Goal: Task Accomplishment & Management: Use online tool/utility

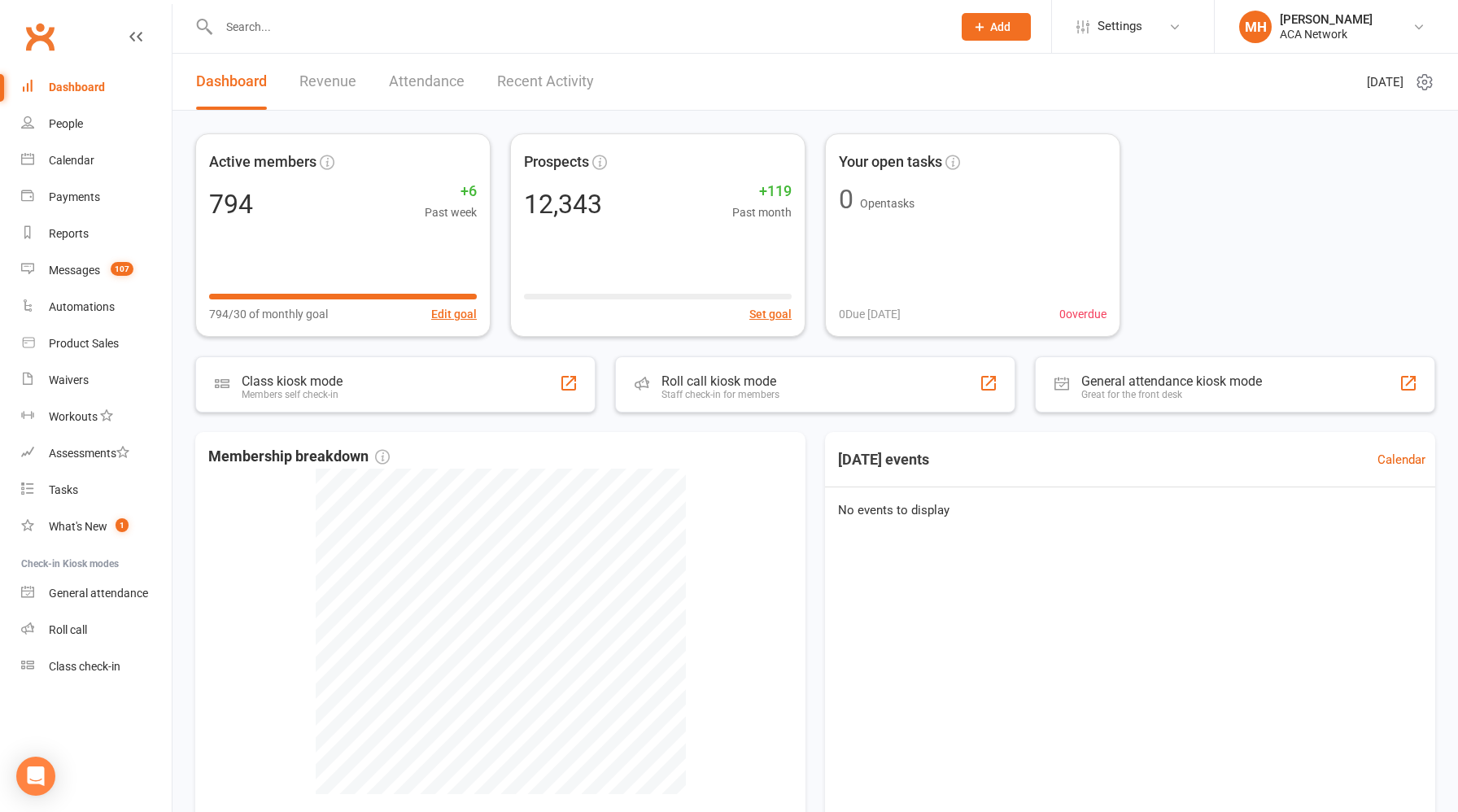
click at [321, 83] on link "Revenue" at bounding box center [328, 81] width 57 height 57
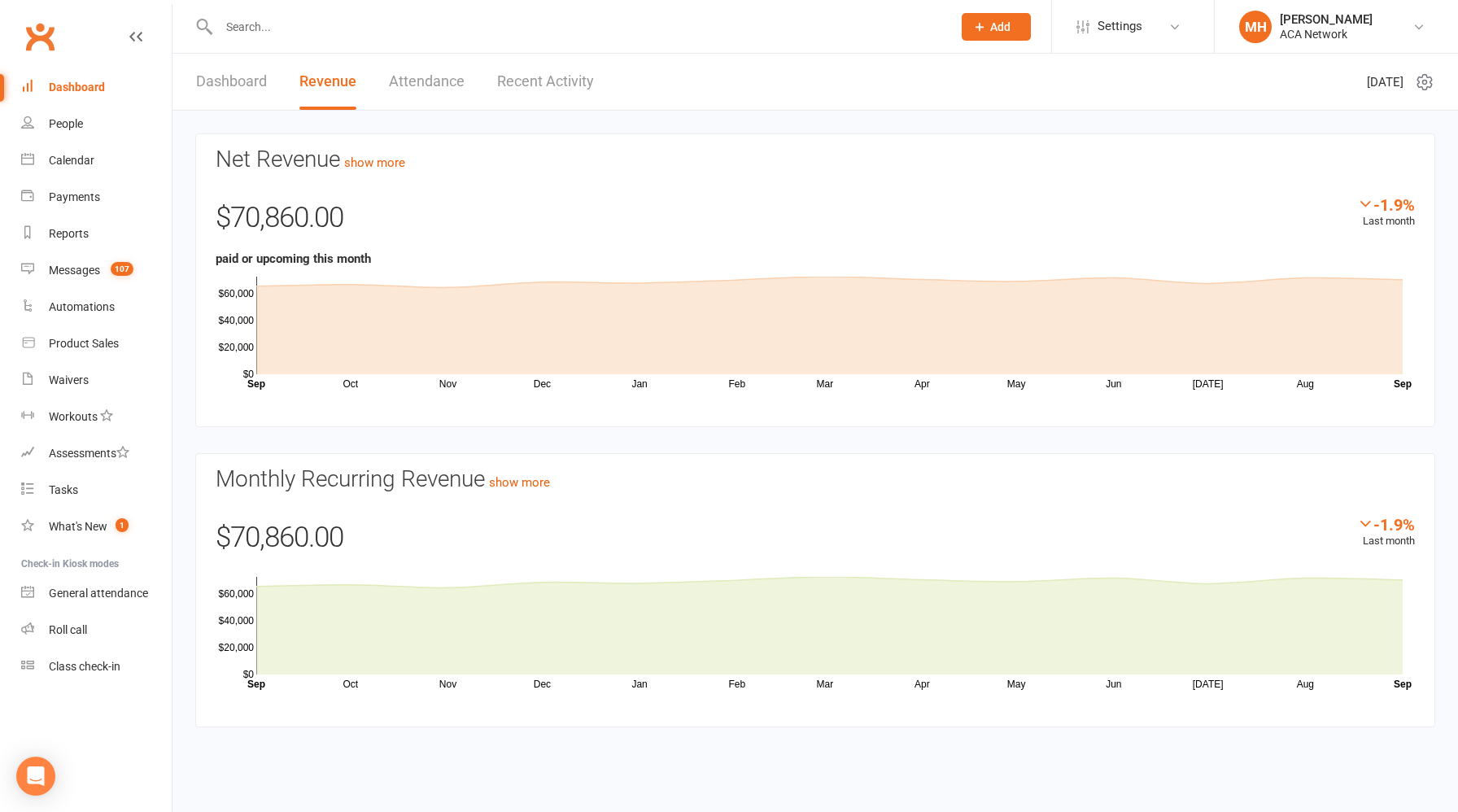
click at [244, 80] on link "Dashboard" at bounding box center [230, 81] width 71 height 57
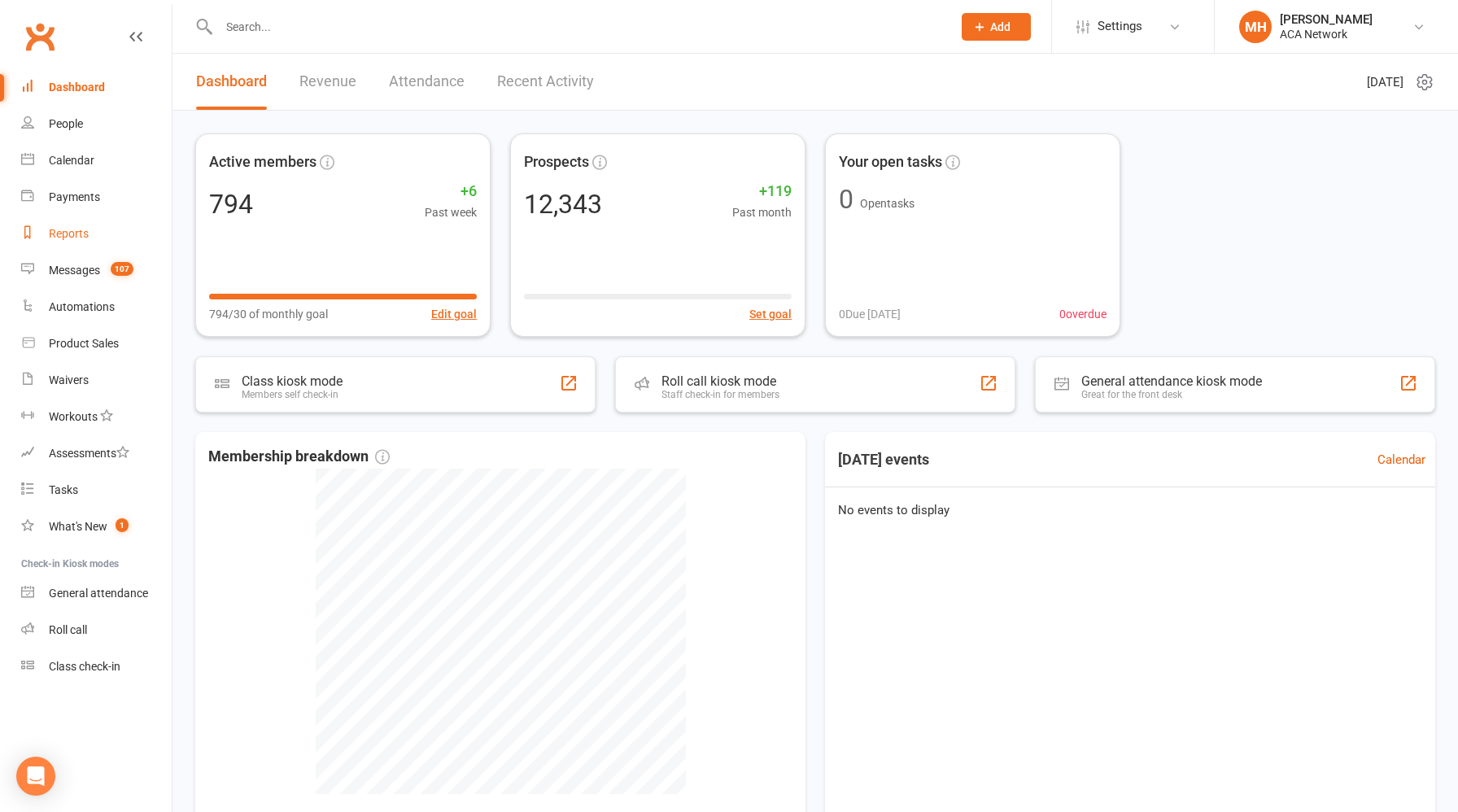
click at [82, 236] on div "Reports" at bounding box center [69, 233] width 40 height 13
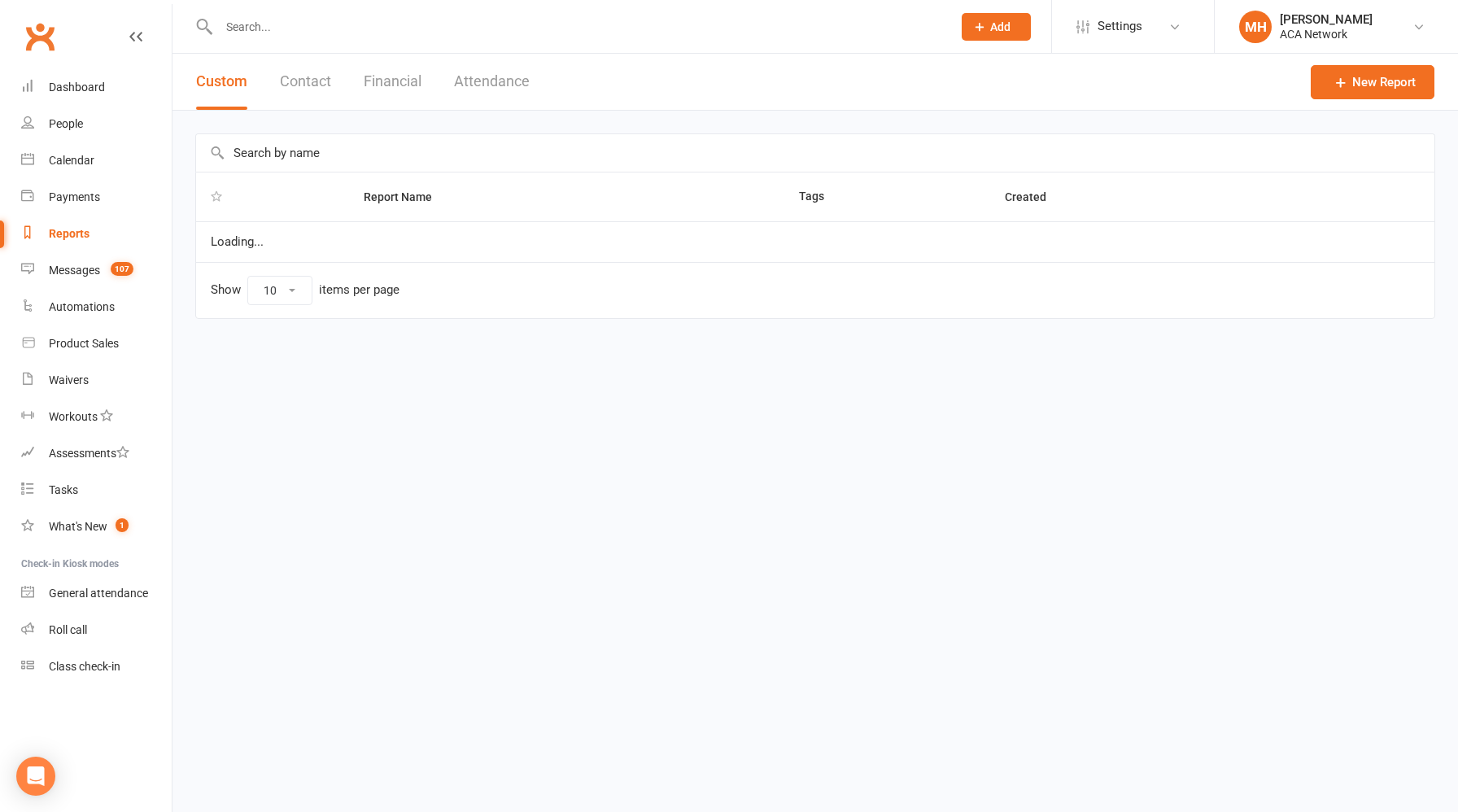
select select "100"
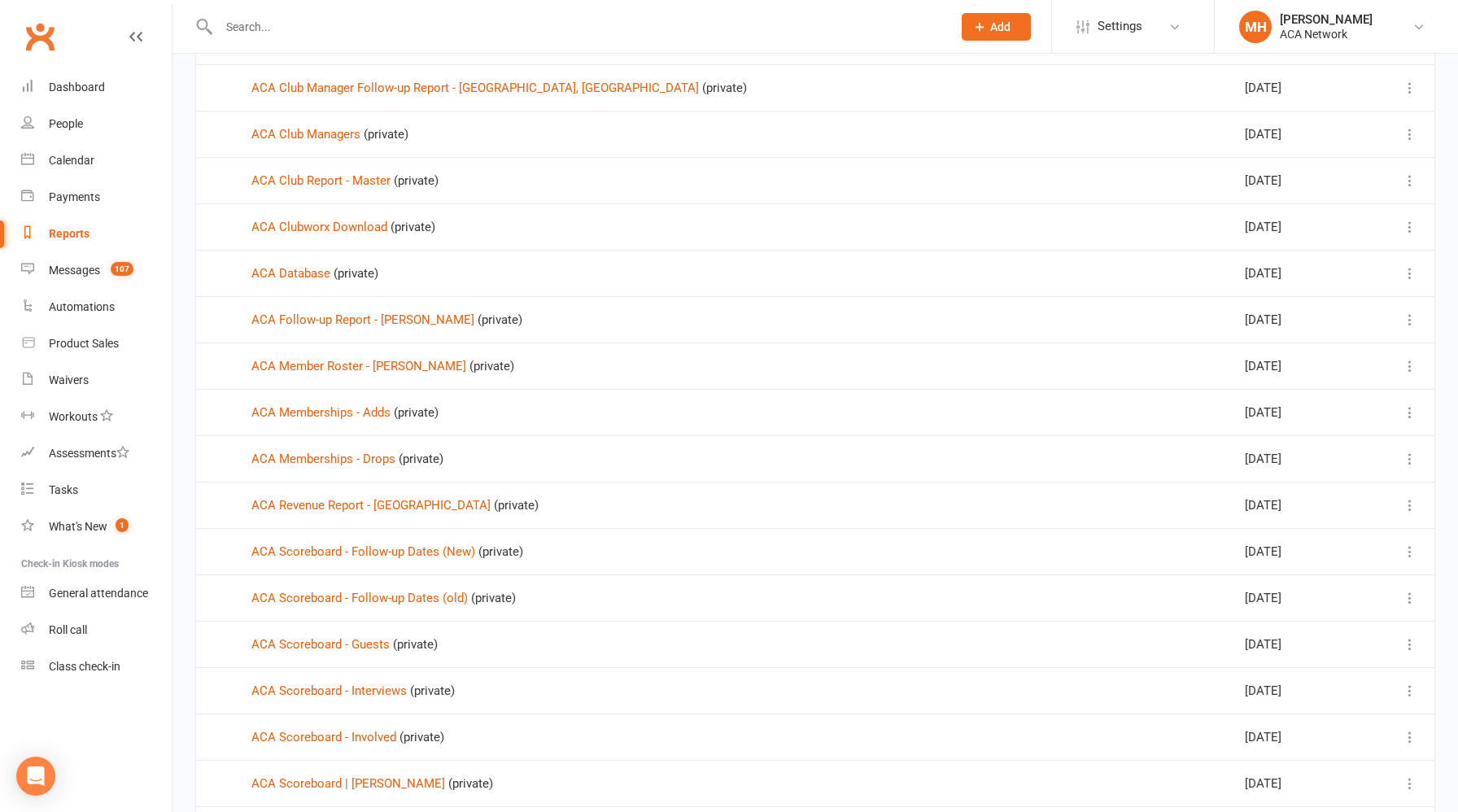
scroll to position [264, 0]
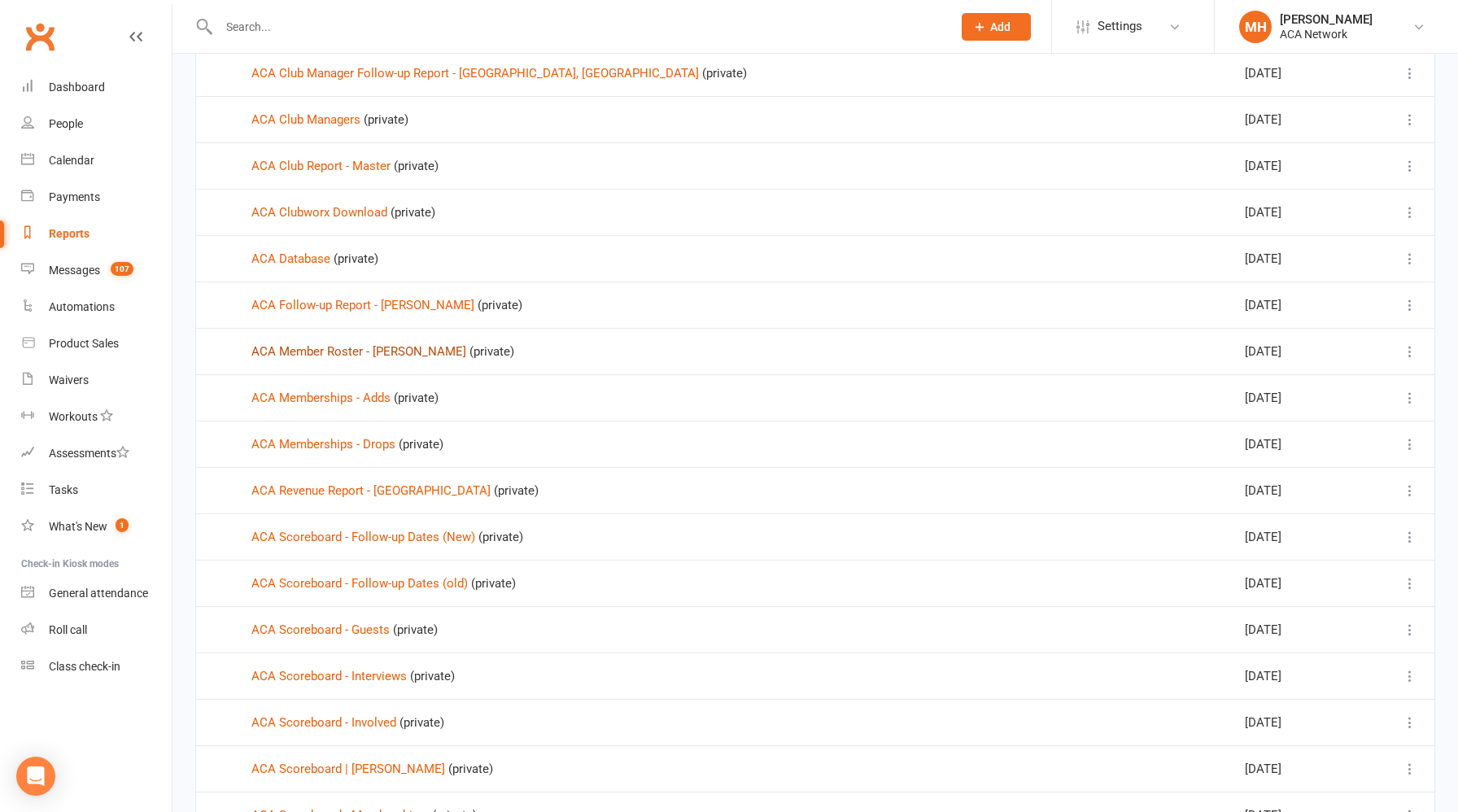
click at [379, 354] on link "ACA Member Roster - [PERSON_NAME]" at bounding box center [359, 351] width 215 height 15
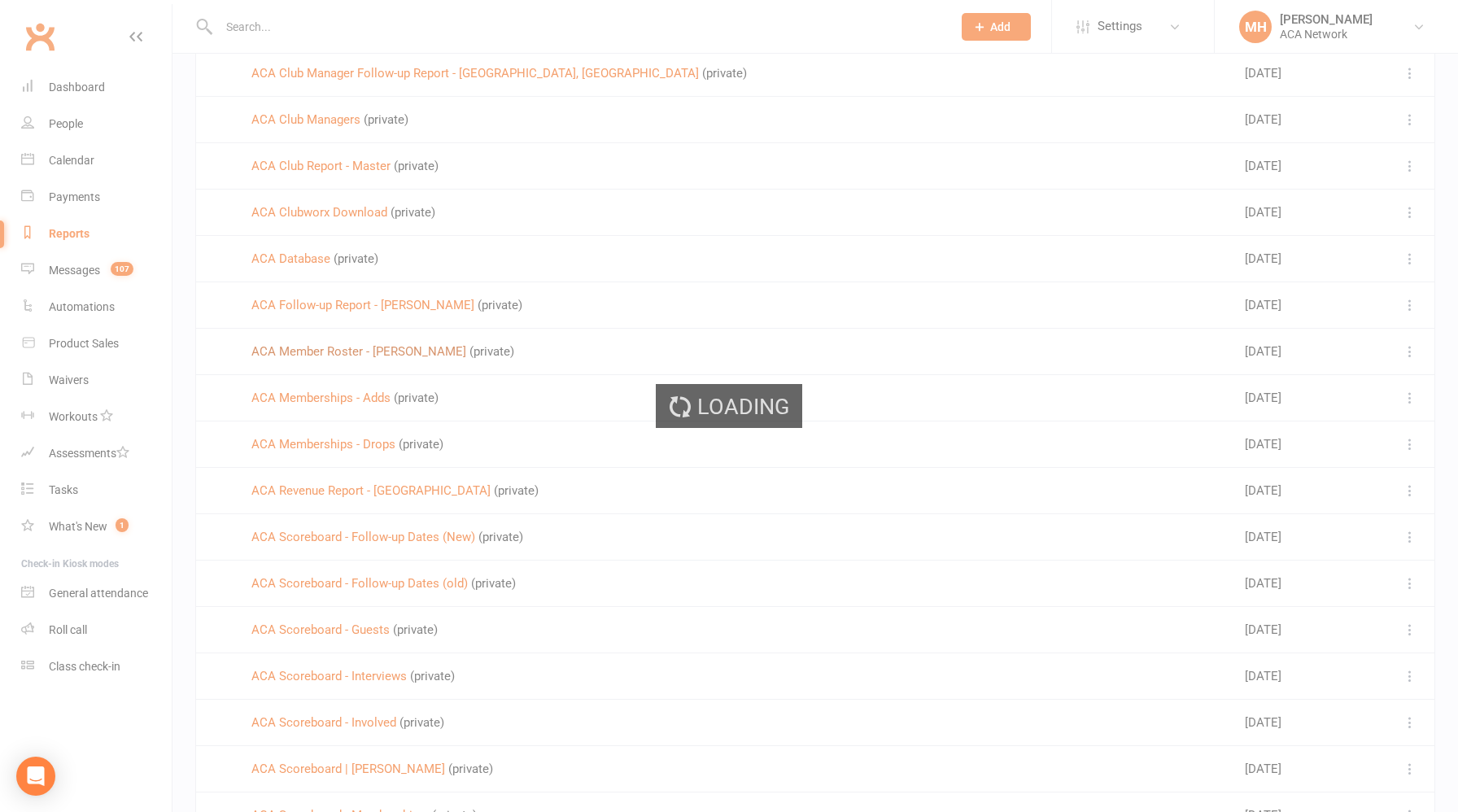
click at [379, 354] on div "Loading" at bounding box center [729, 406] width 1458 height 812
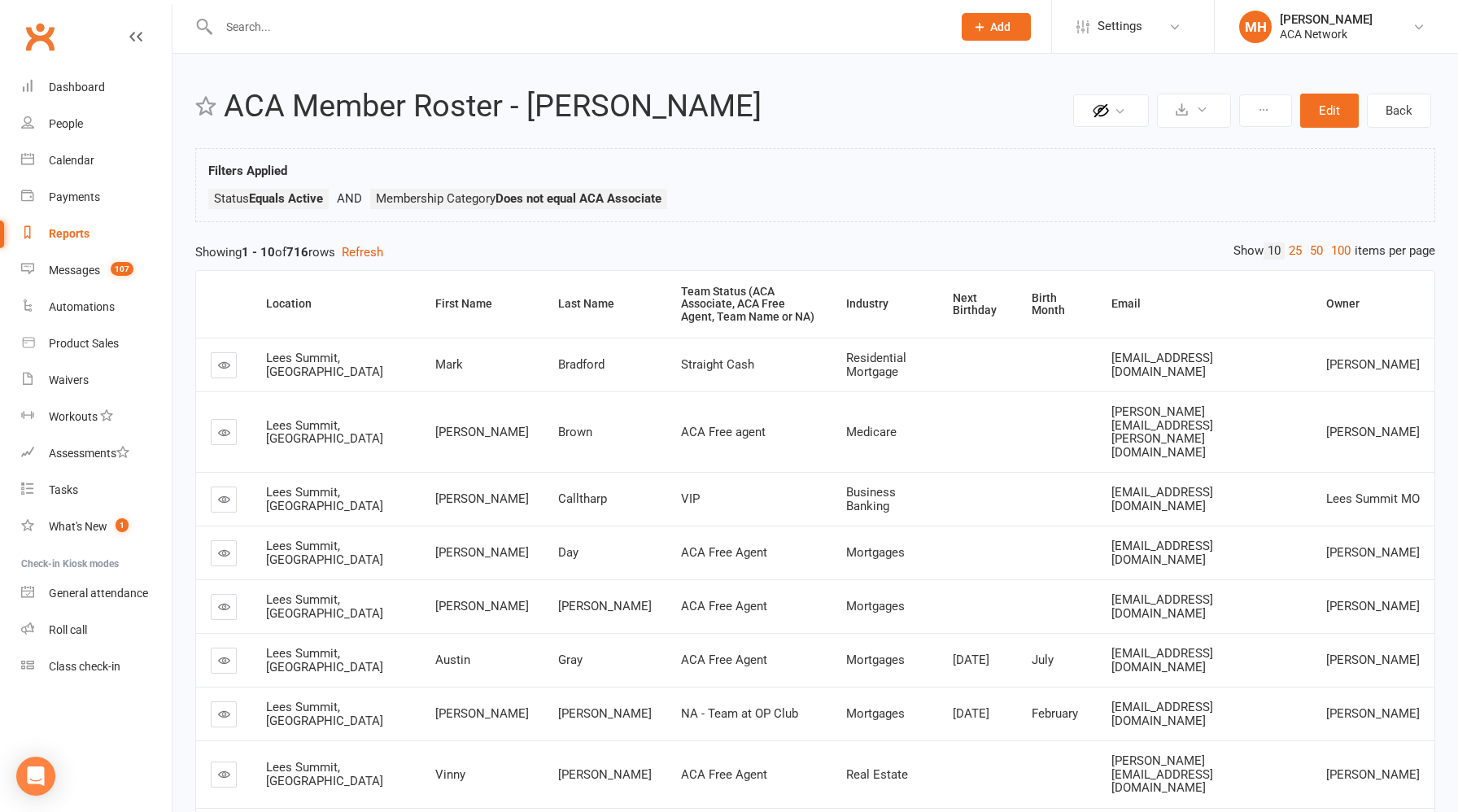
click at [78, 233] on div "Reports" at bounding box center [69, 233] width 41 height 13
select select "100"
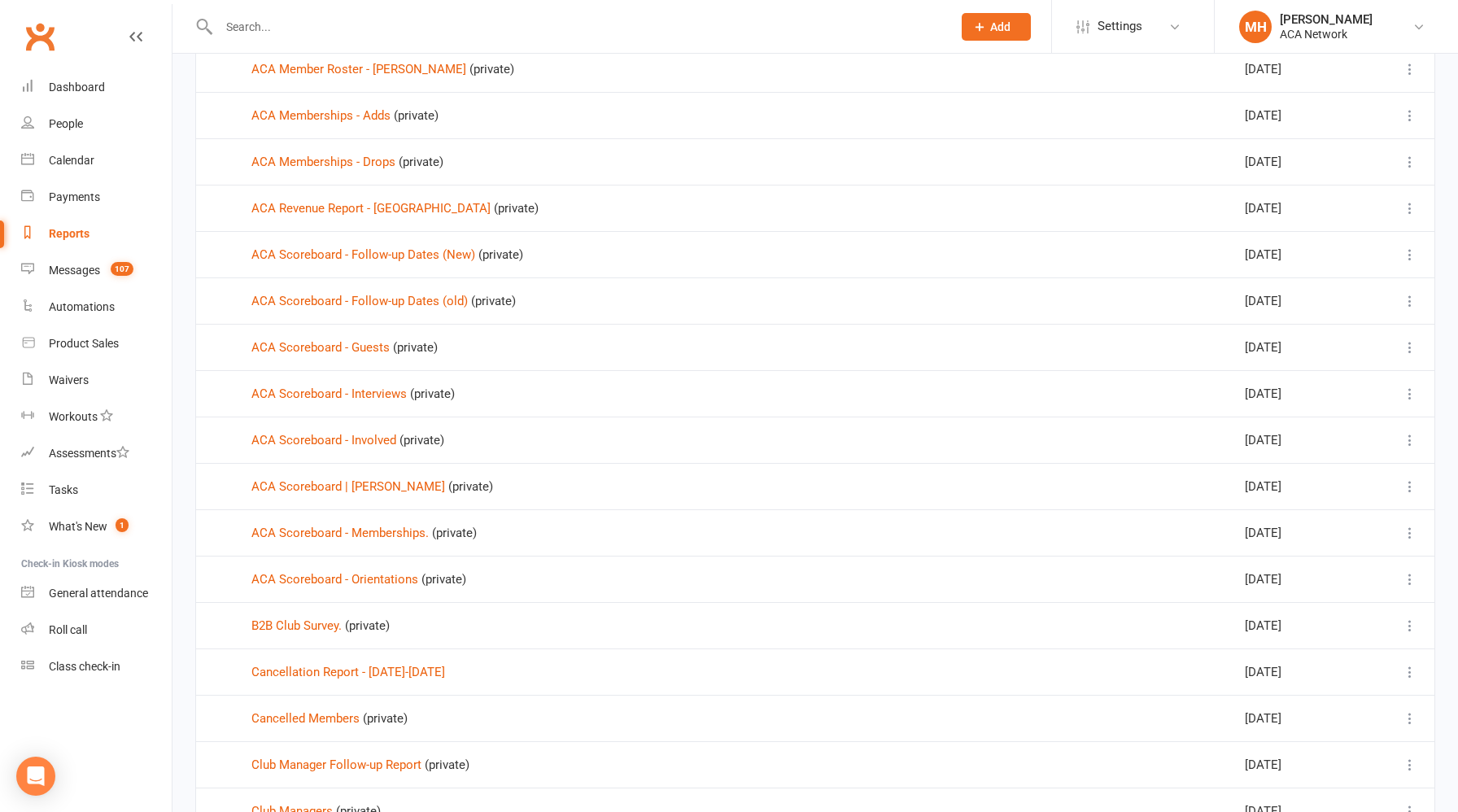
scroll to position [469, 0]
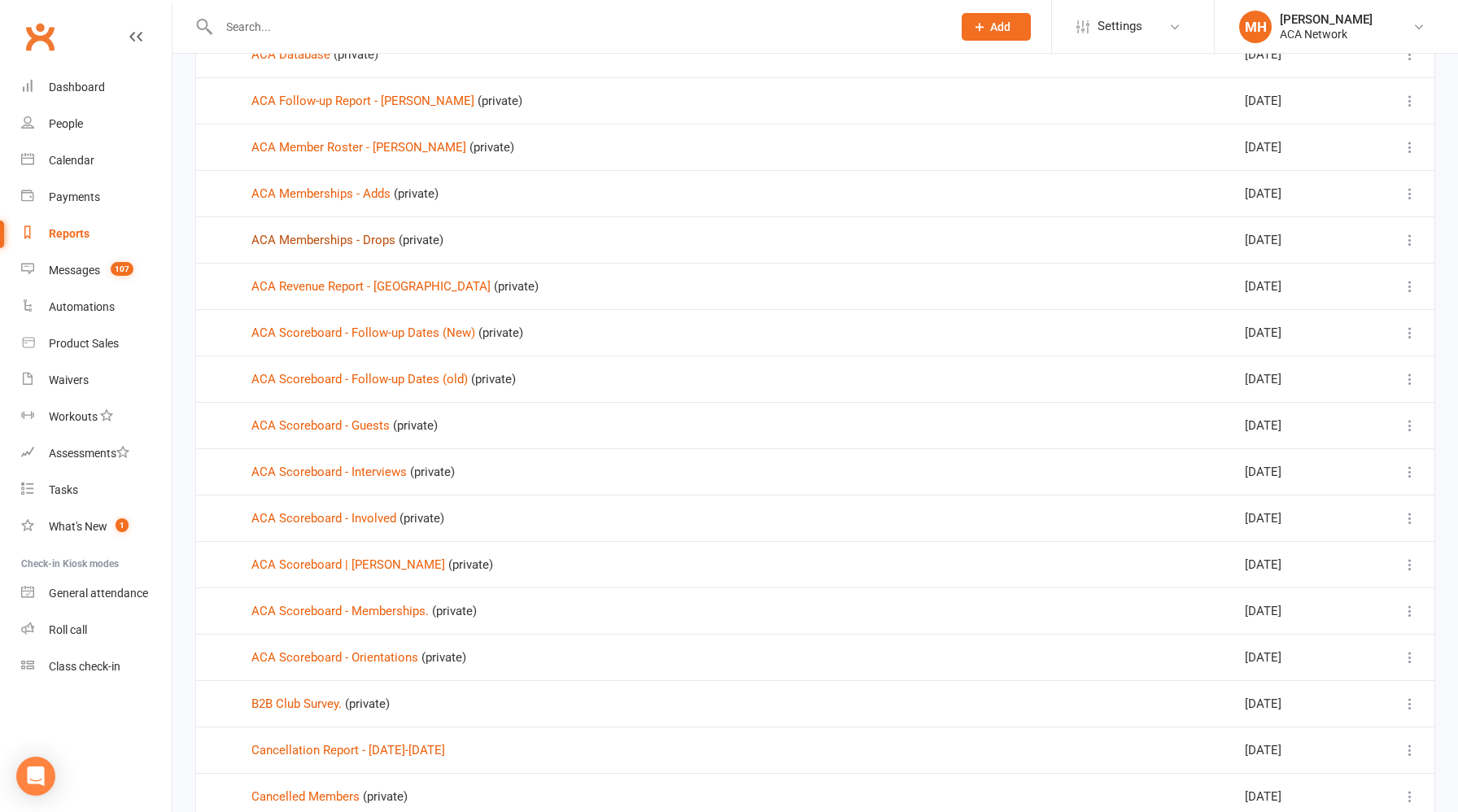
click at [339, 243] on link "ACA Memberships - Drops" at bounding box center [323, 239] width 144 height 15
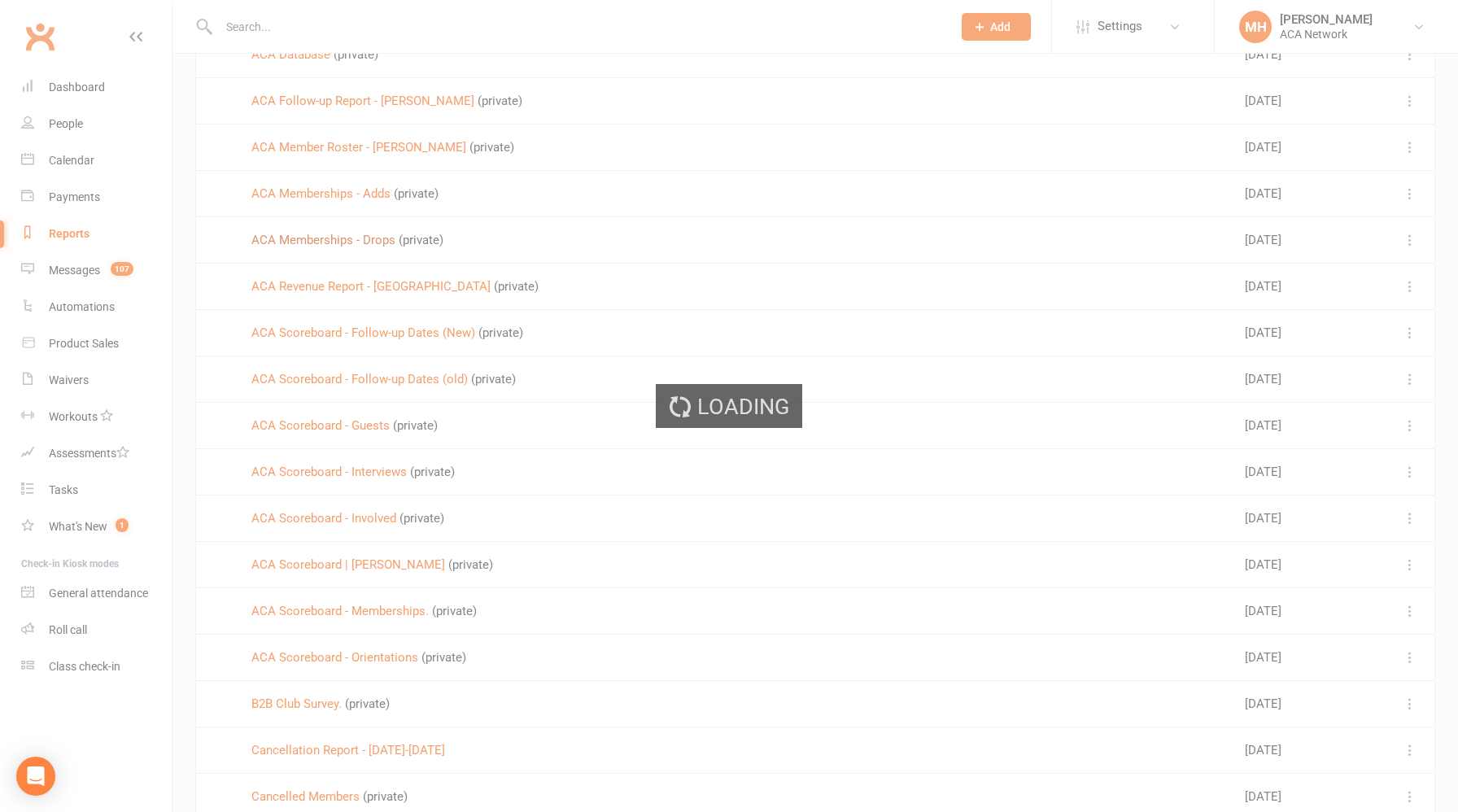
click at [339, 243] on div "Loading" at bounding box center [729, 406] width 1458 height 812
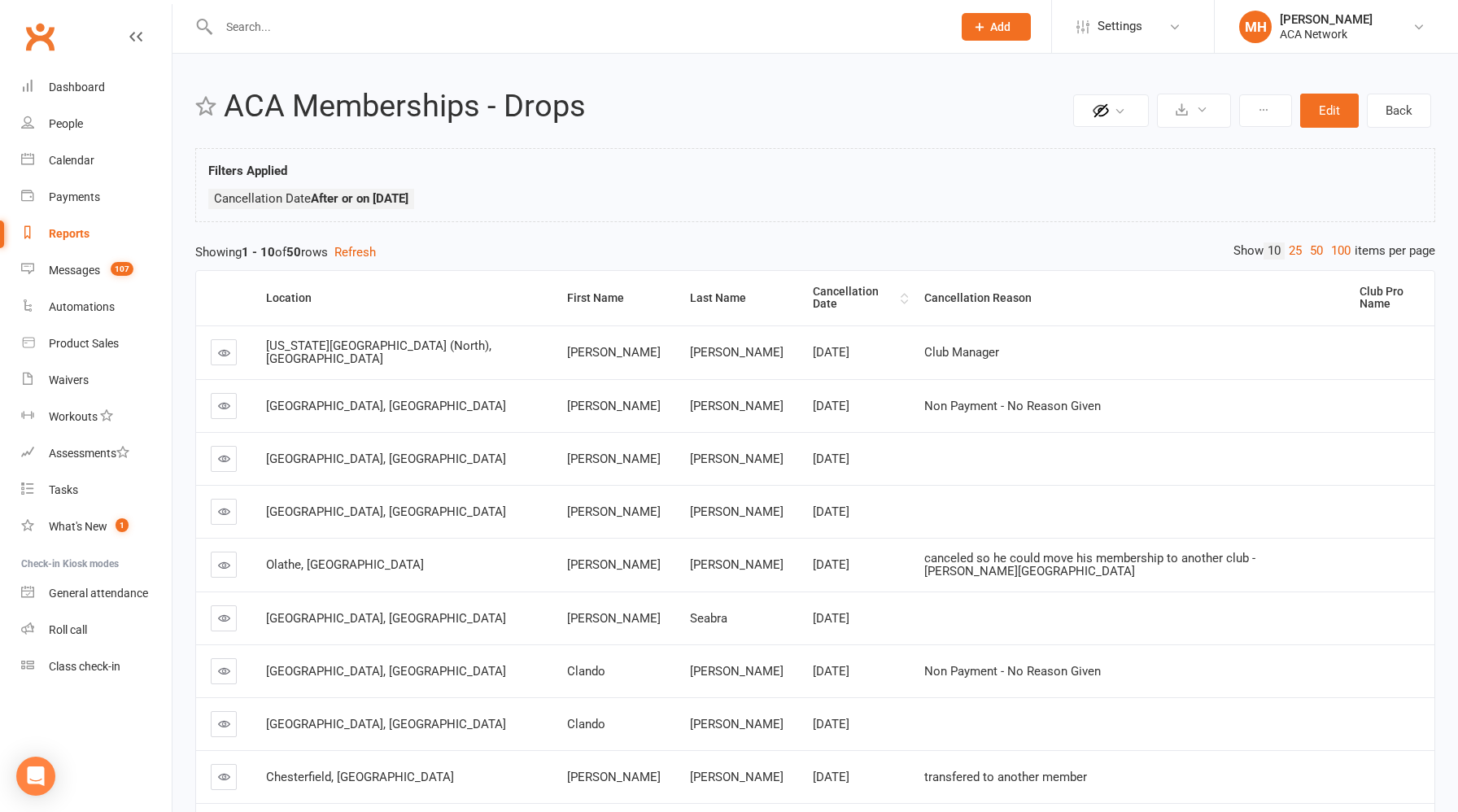
click at [813, 294] on div "Cancellation Date" at bounding box center [855, 298] width 83 height 25
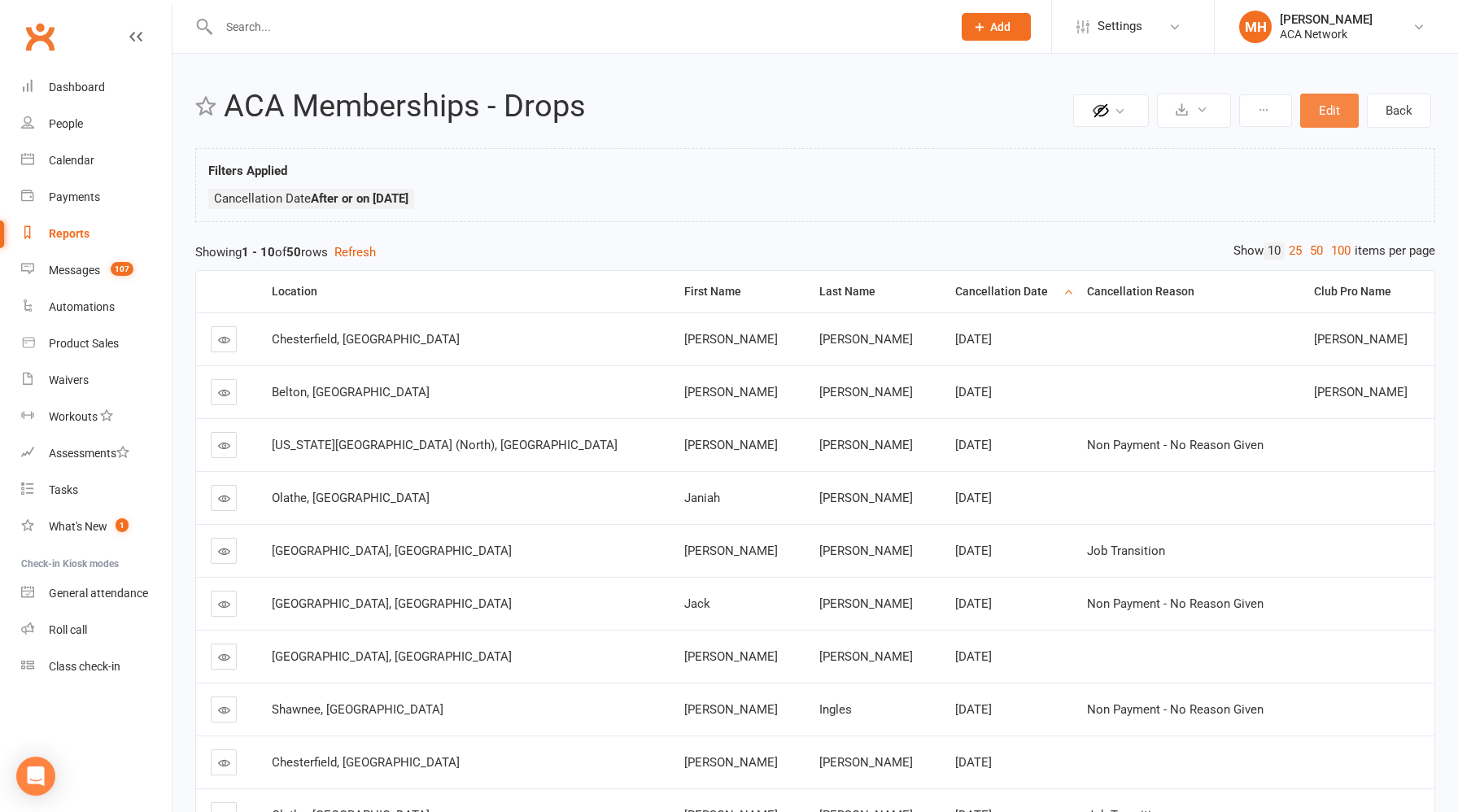
click at [1322, 116] on button "Edit" at bounding box center [1329, 110] width 59 height 34
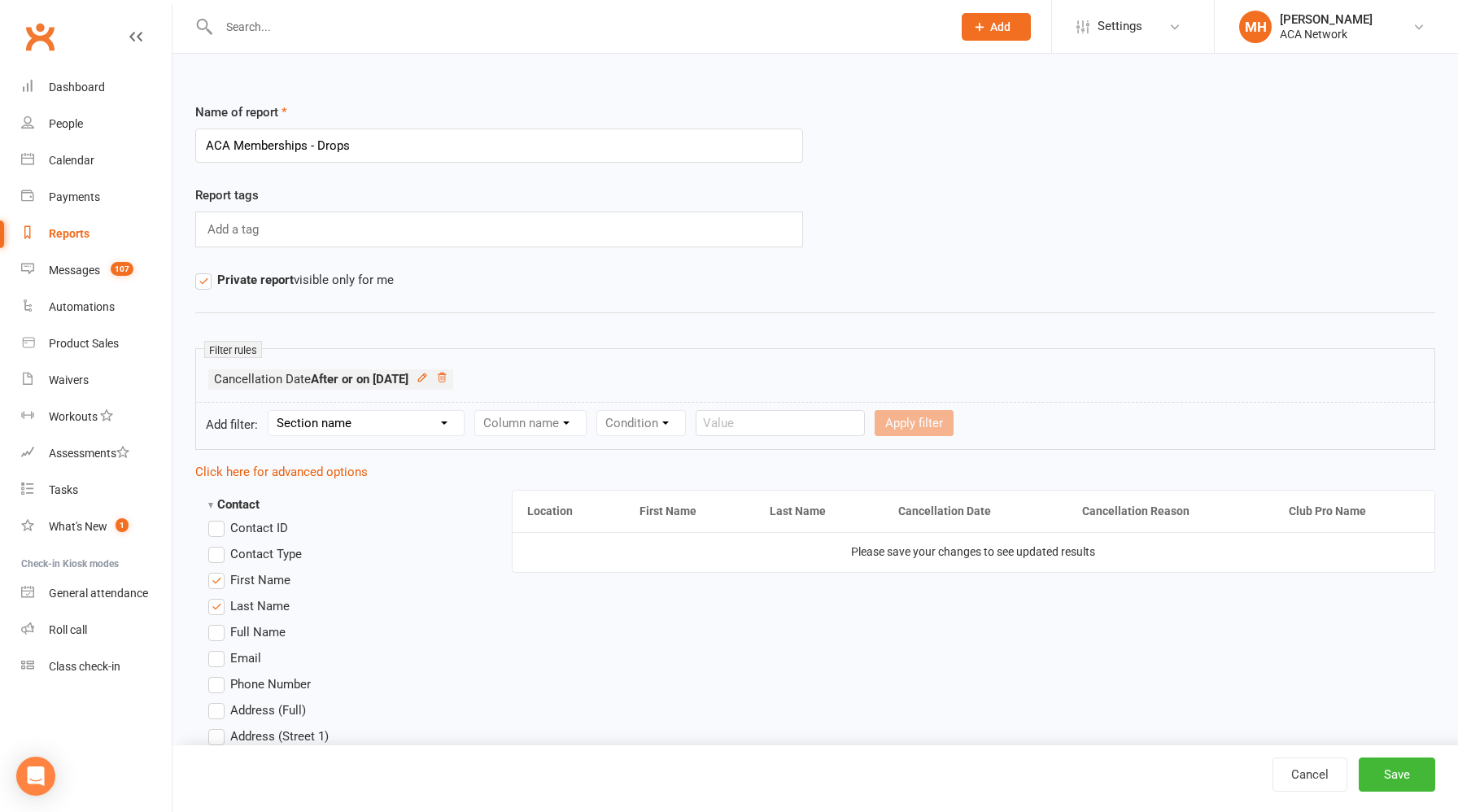
click at [389, 426] on select "Section name Contact Attendance Aggregate Payment Booking Waitlist Attendees Ca…" at bounding box center [365, 423] width 196 height 25
select select "11"
click at [271, 411] on select "Section name Contact Attendance Aggregate Payment Booking Waitlist Attendees Ca…" at bounding box center [365, 423] width 196 height 25
click at [526, 427] on select "Column name Membership ID Membership Name Membership Category Membership Start …" at bounding box center [635, 423] width 318 height 25
select select "31"
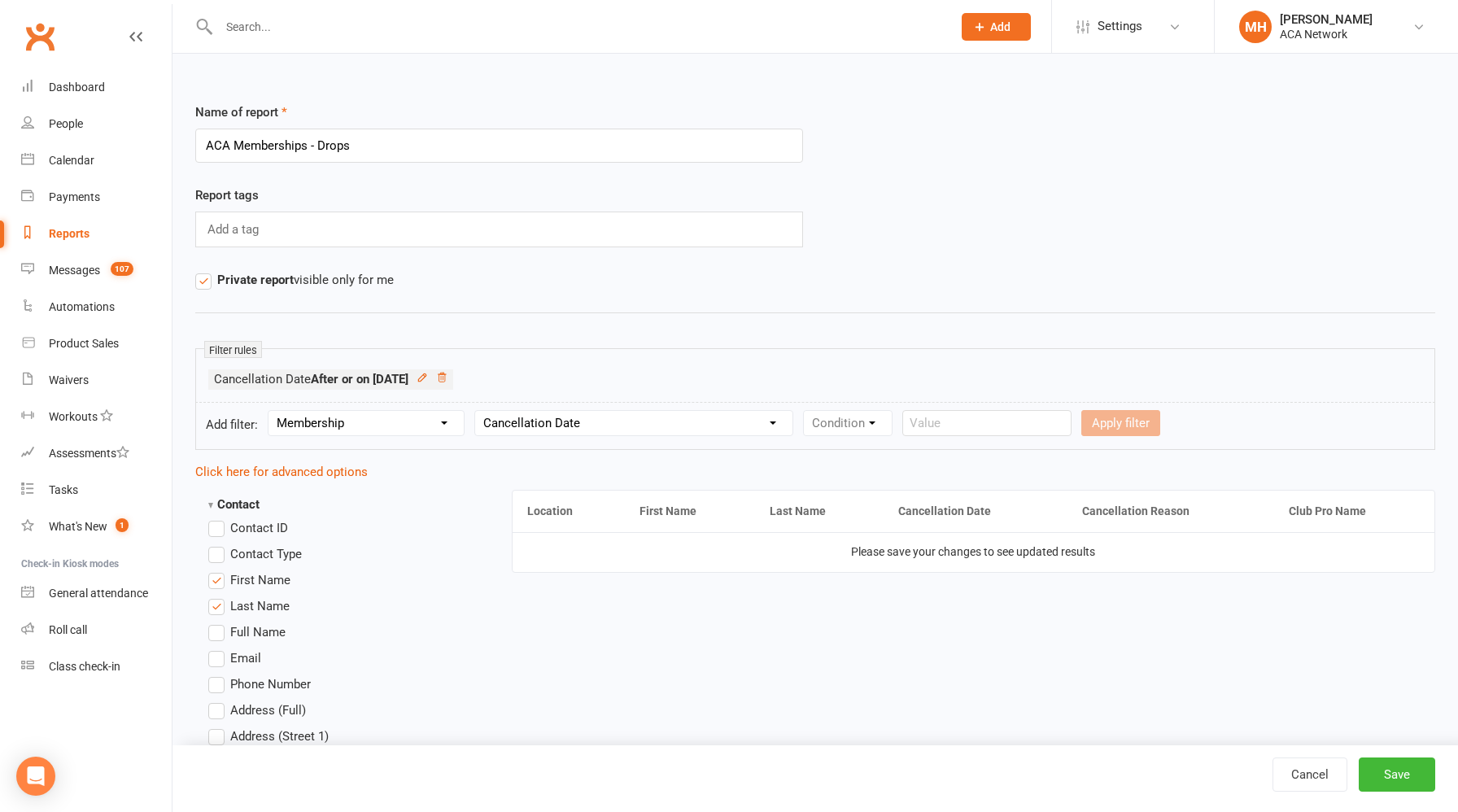
click at [477, 411] on select "Column name Membership ID Membership Name Membership Category Membership Start …" at bounding box center [635, 423] width 318 height 25
click at [873, 429] on select "Condition Is Is not Before After Before or on After or on Is blank Is not blank" at bounding box center [855, 423] width 102 height 25
select select "5"
click at [806, 411] on select "Condition Is Is not Before After Before or on After or on Is blank Is not blank" at bounding box center [855, 423] width 102 height 25
click at [1020, 422] on input "text" at bounding box center [1079, 423] width 169 height 26
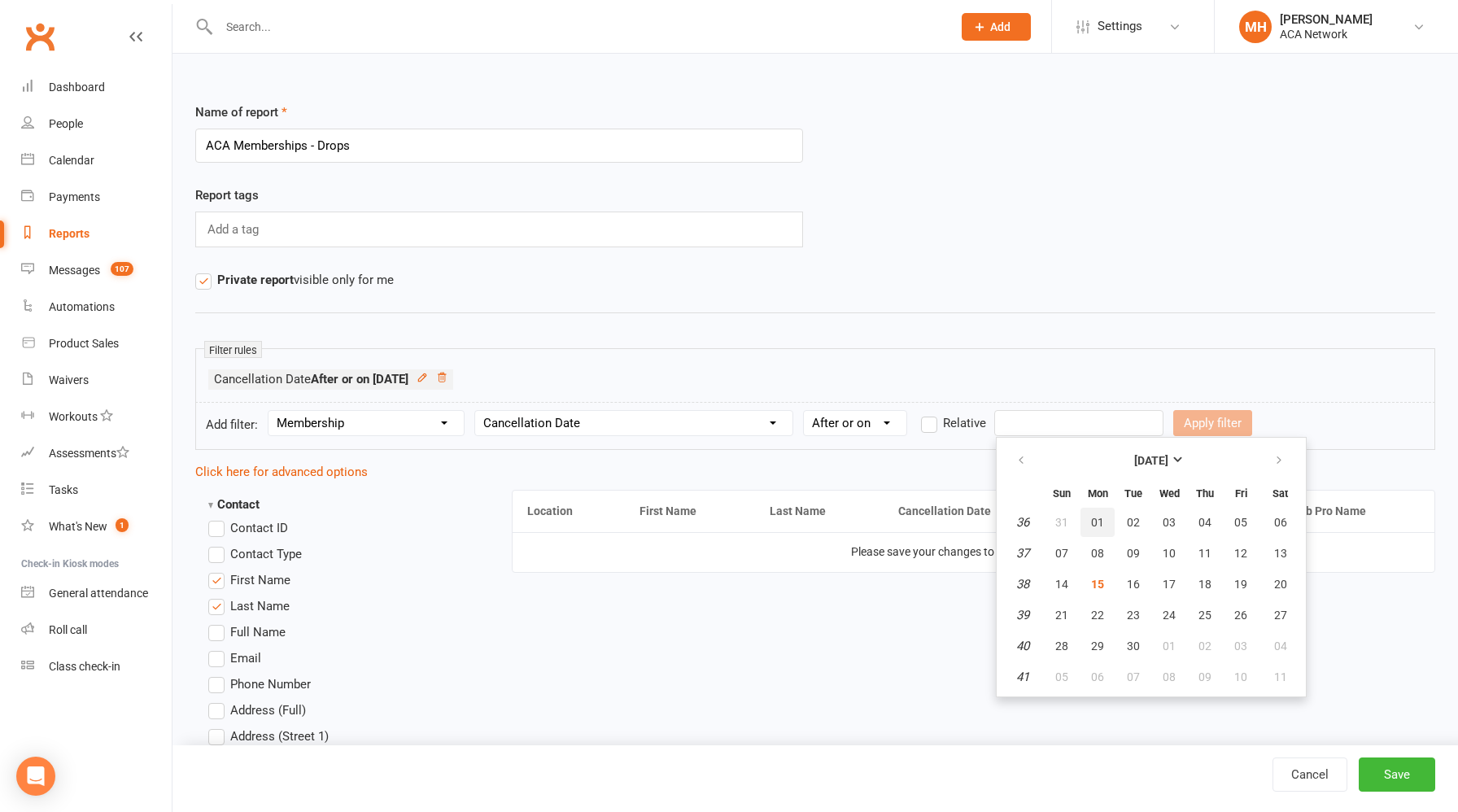
click at [1099, 524] on span "01" at bounding box center [1097, 521] width 13 height 13
type input "[DATE]"
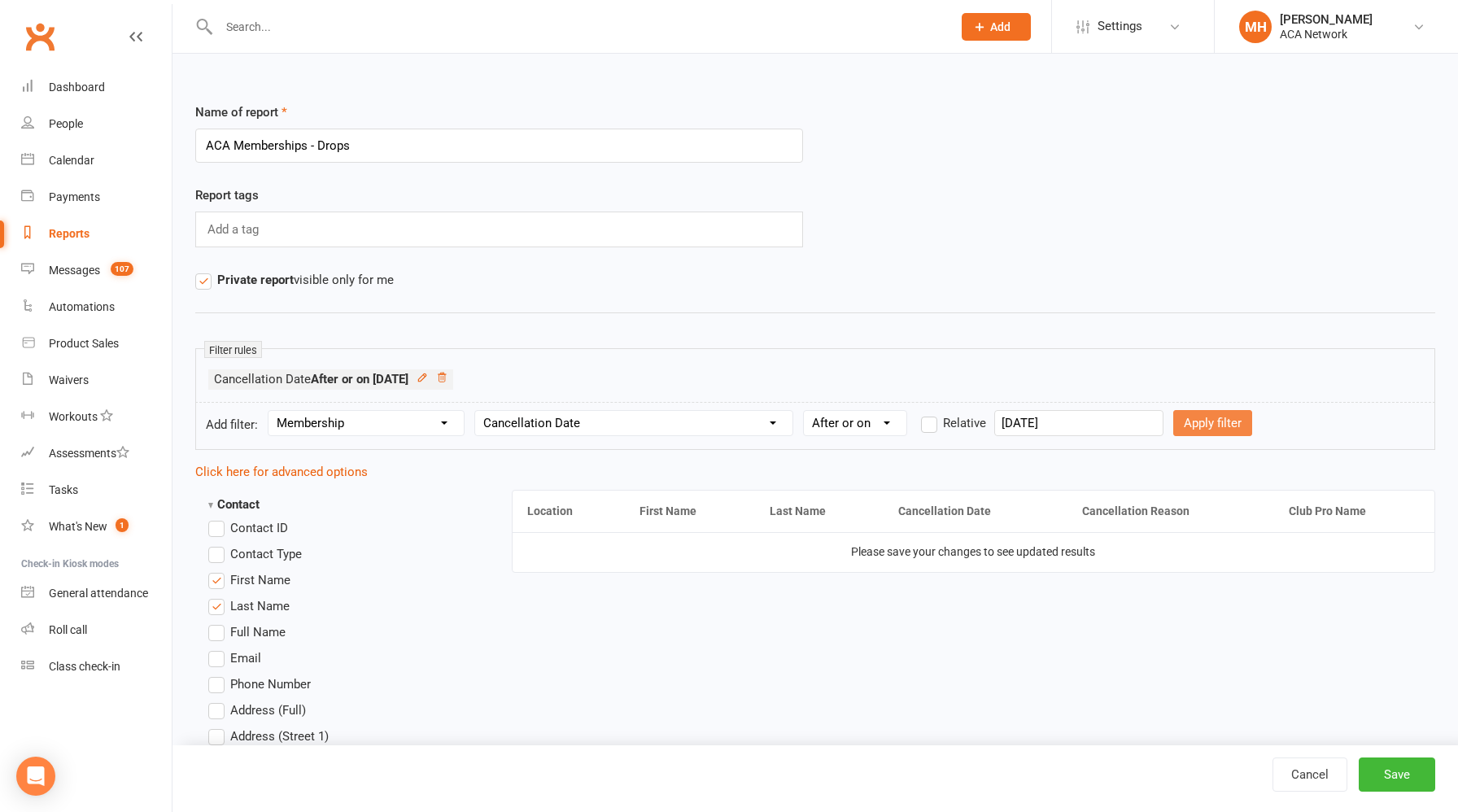
click at [1187, 429] on button "Apply filter" at bounding box center [1213, 423] width 78 height 26
select select
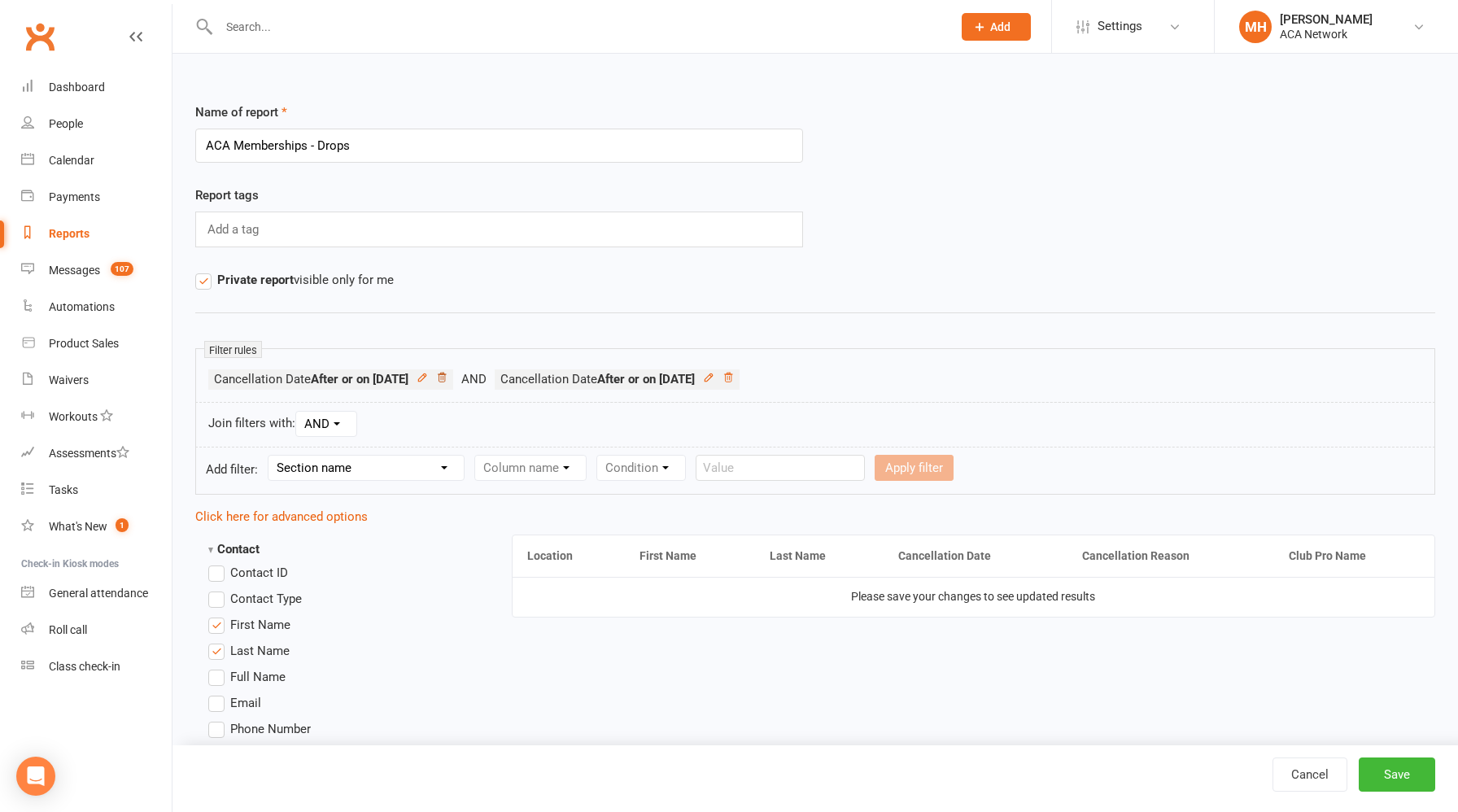
click at [448, 379] on icon at bounding box center [441, 376] width 11 height 11
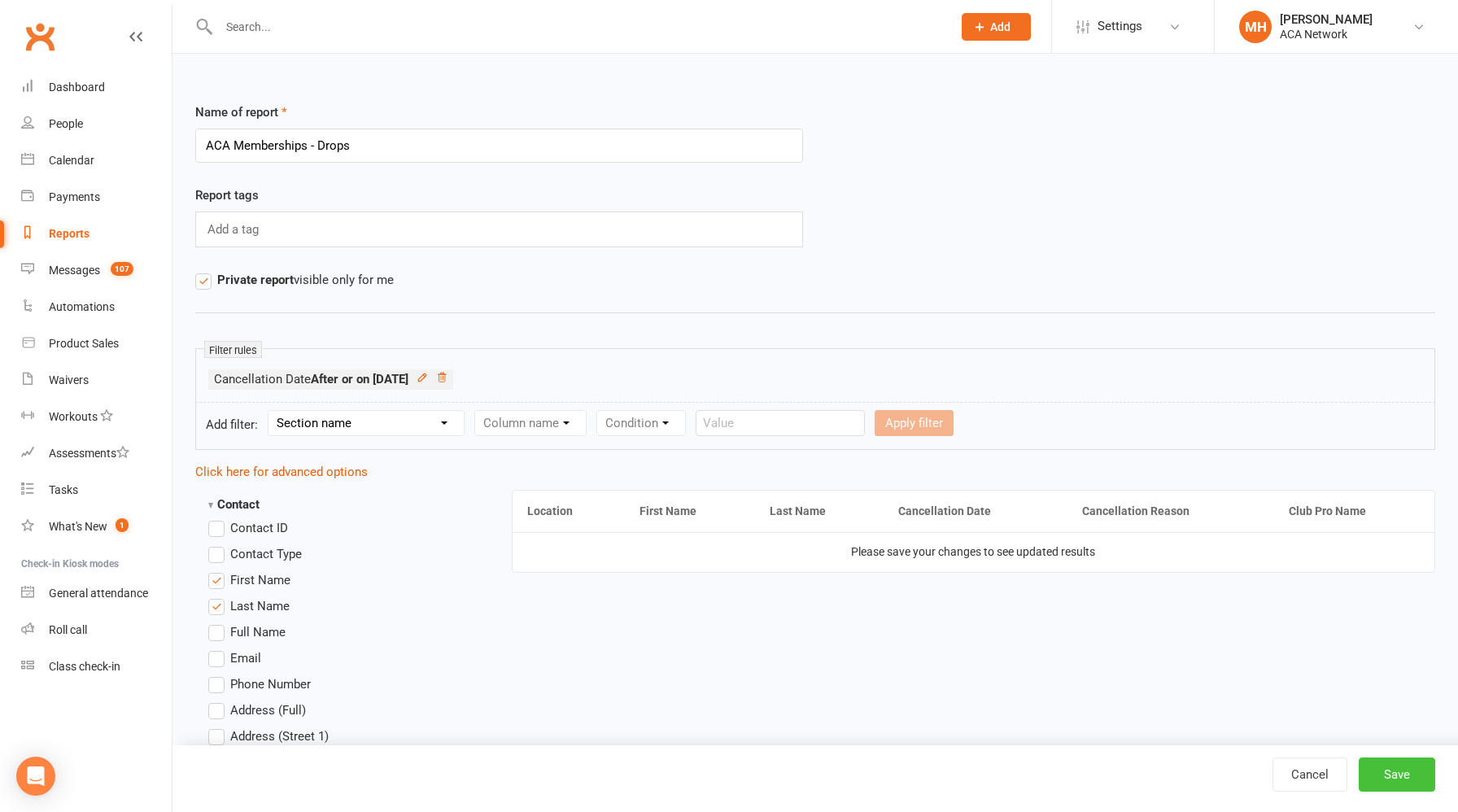
click at [1391, 771] on button "Save" at bounding box center [1396, 774] width 76 height 34
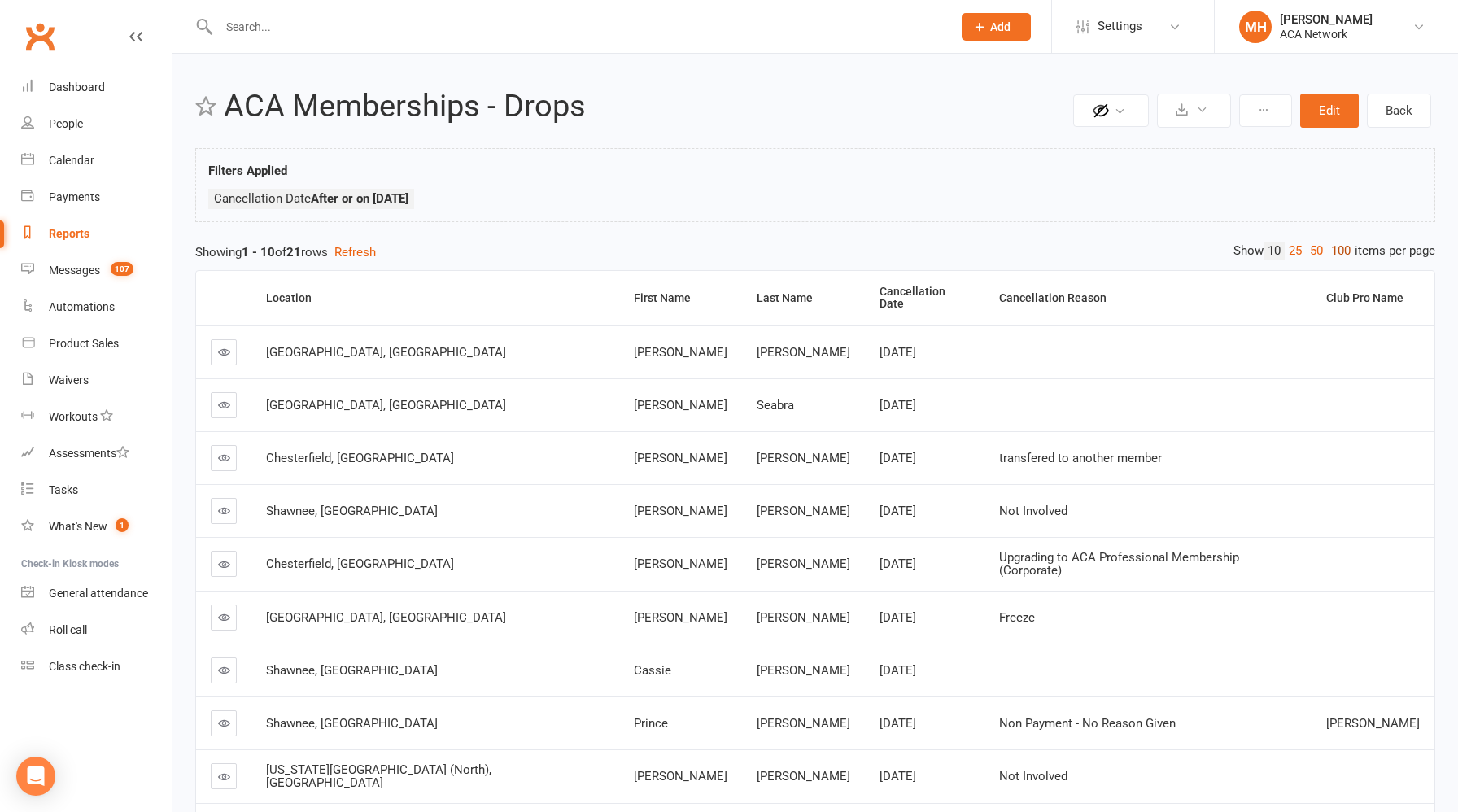
click at [1337, 254] on link "100" at bounding box center [1341, 250] width 28 height 17
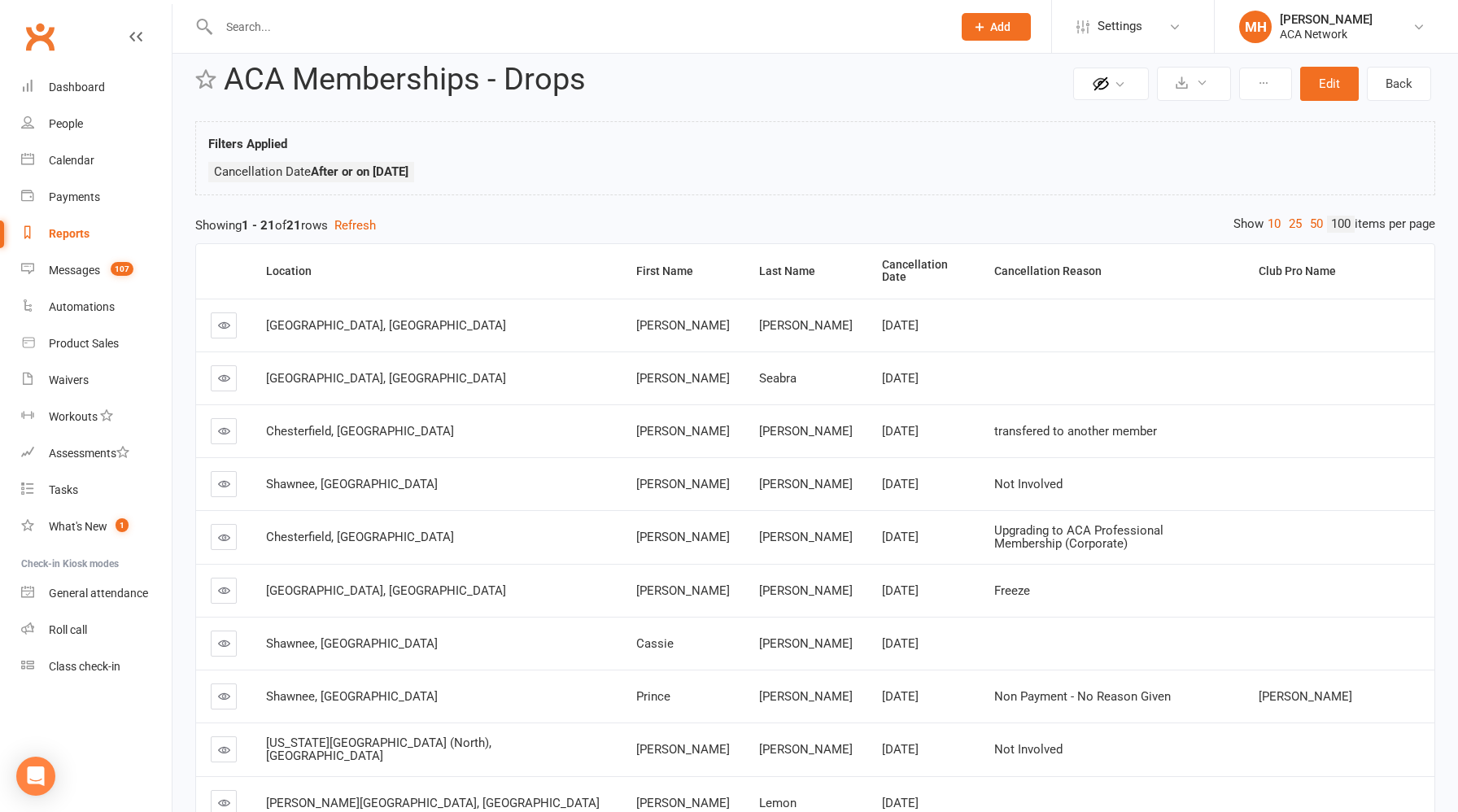
scroll to position [25, 0]
click at [882, 262] on div "Cancellation Date" at bounding box center [924, 273] width 84 height 25
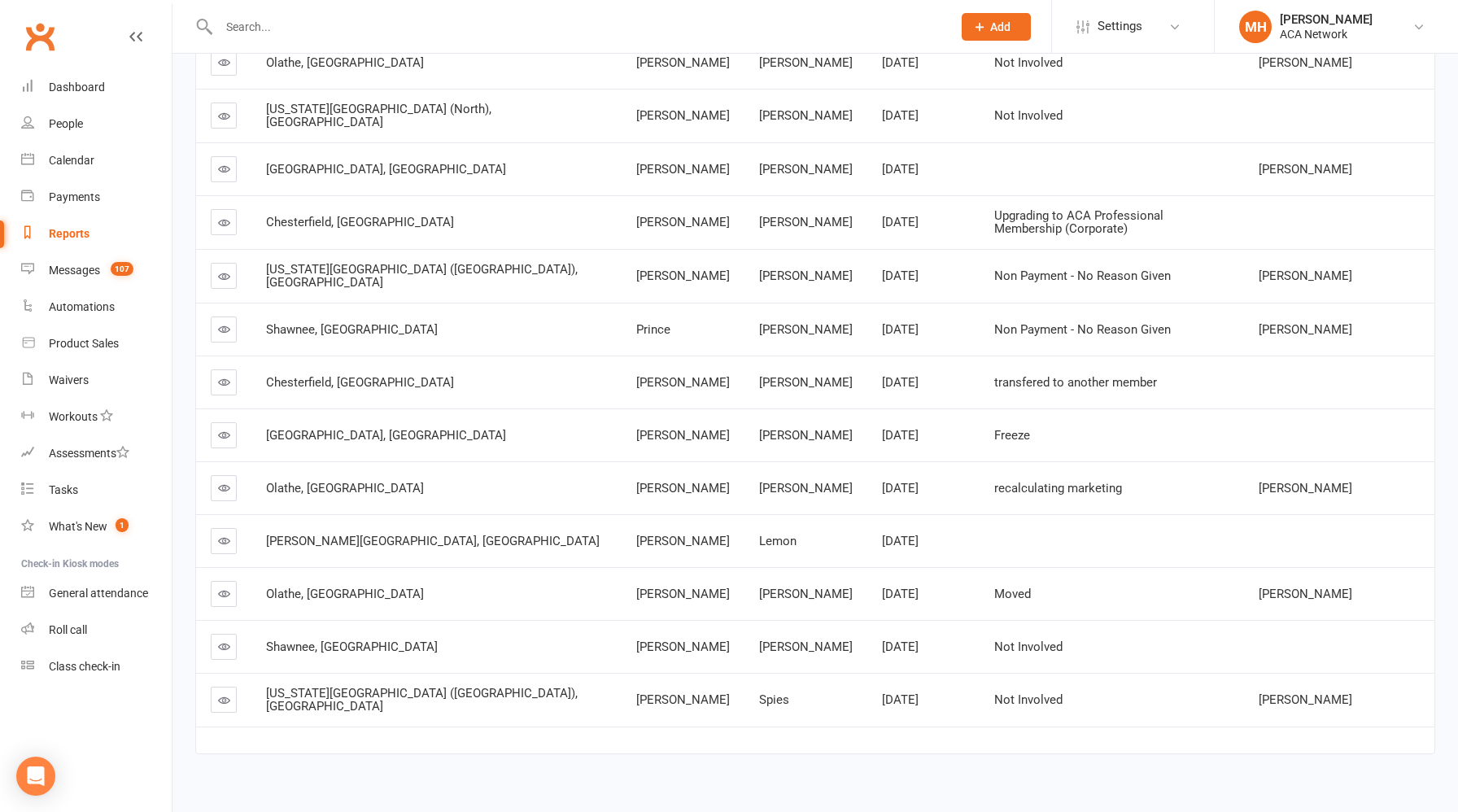
scroll to position [716, 0]
click at [79, 241] on link "Reports" at bounding box center [96, 233] width 151 height 37
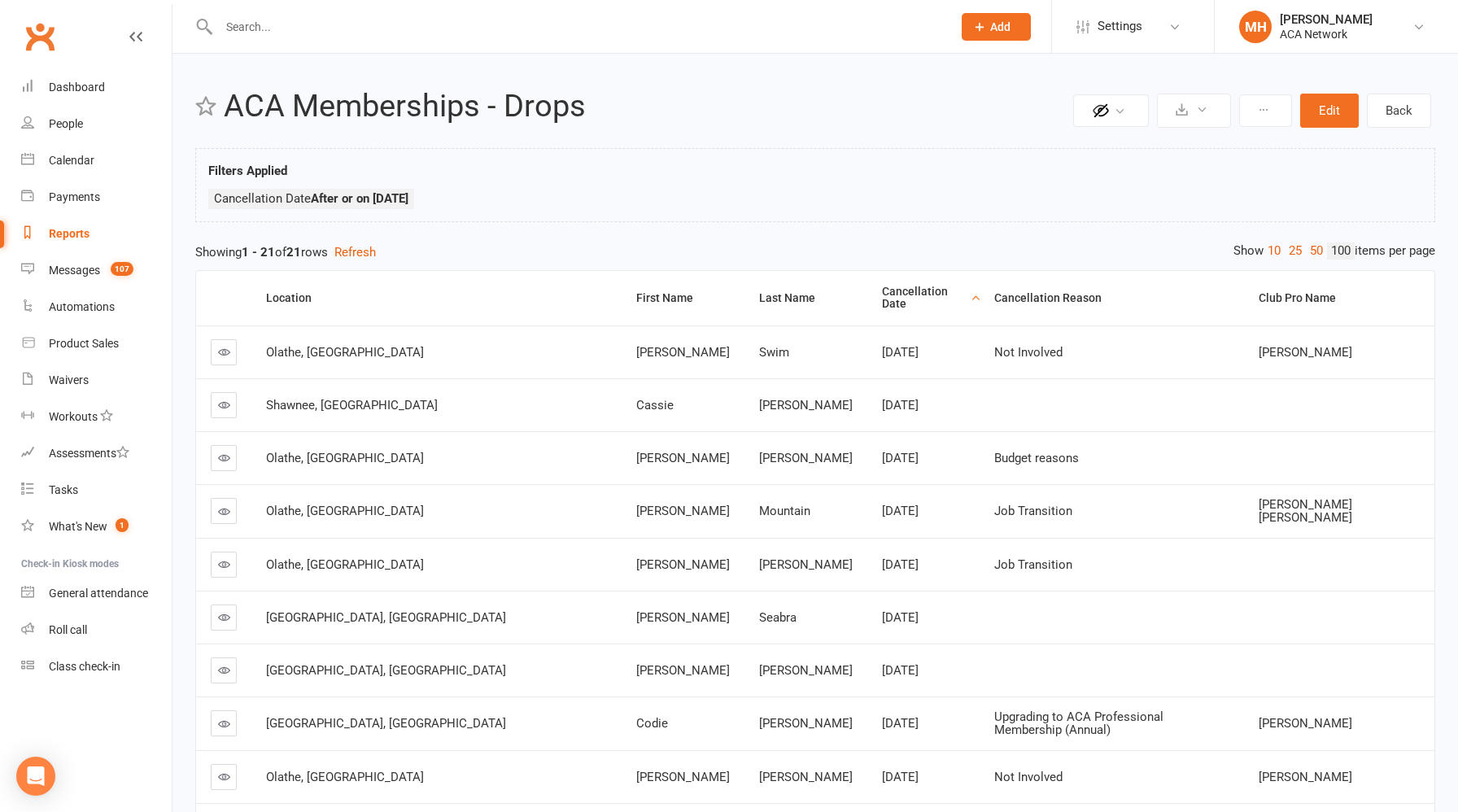
select select "100"
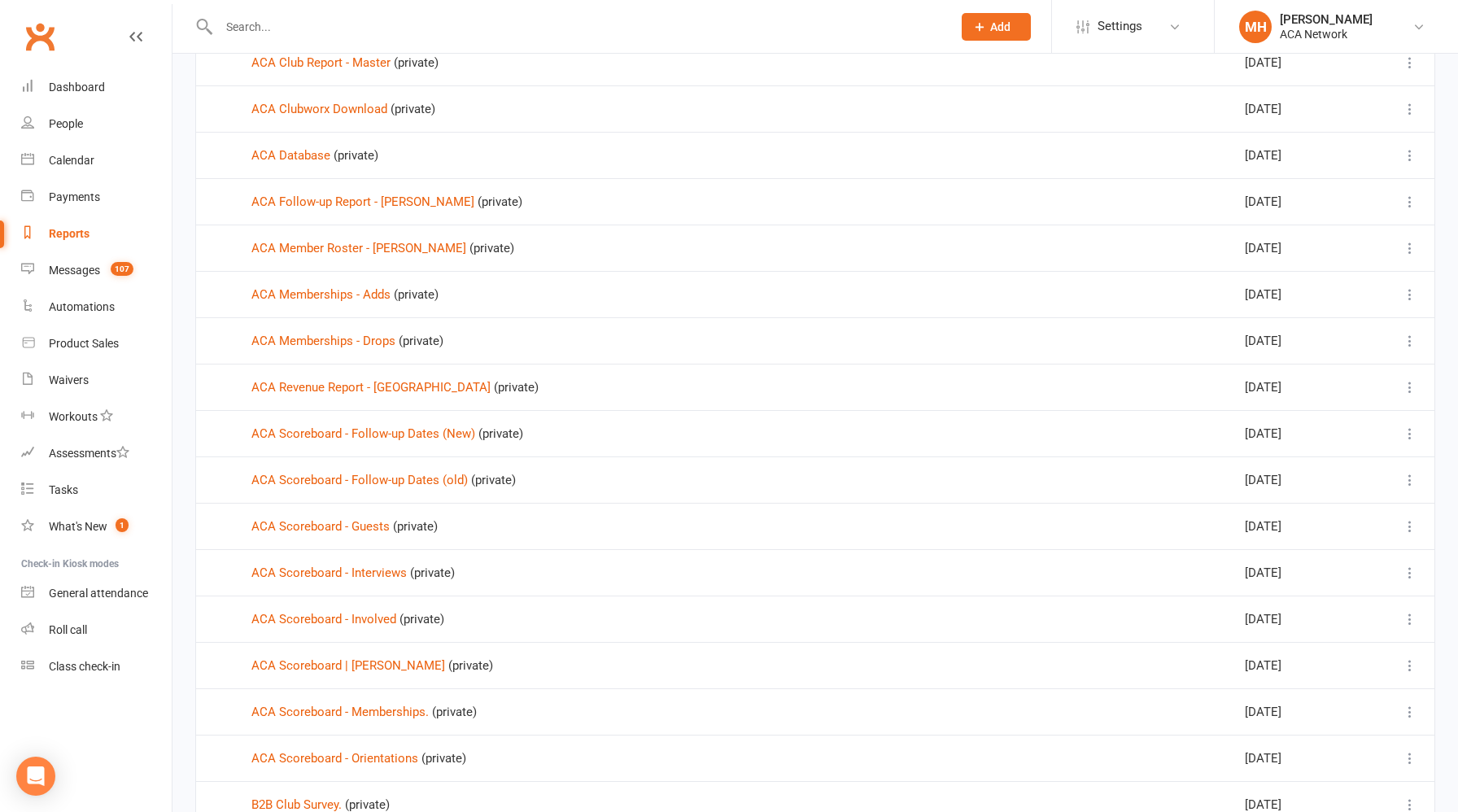
scroll to position [366, 0]
click at [394, 251] on link "ACA Member Roster - [PERSON_NAME]" at bounding box center [359, 249] width 215 height 15
click at [0, 0] on div "Loading" at bounding box center [0, 0] width 0 height 0
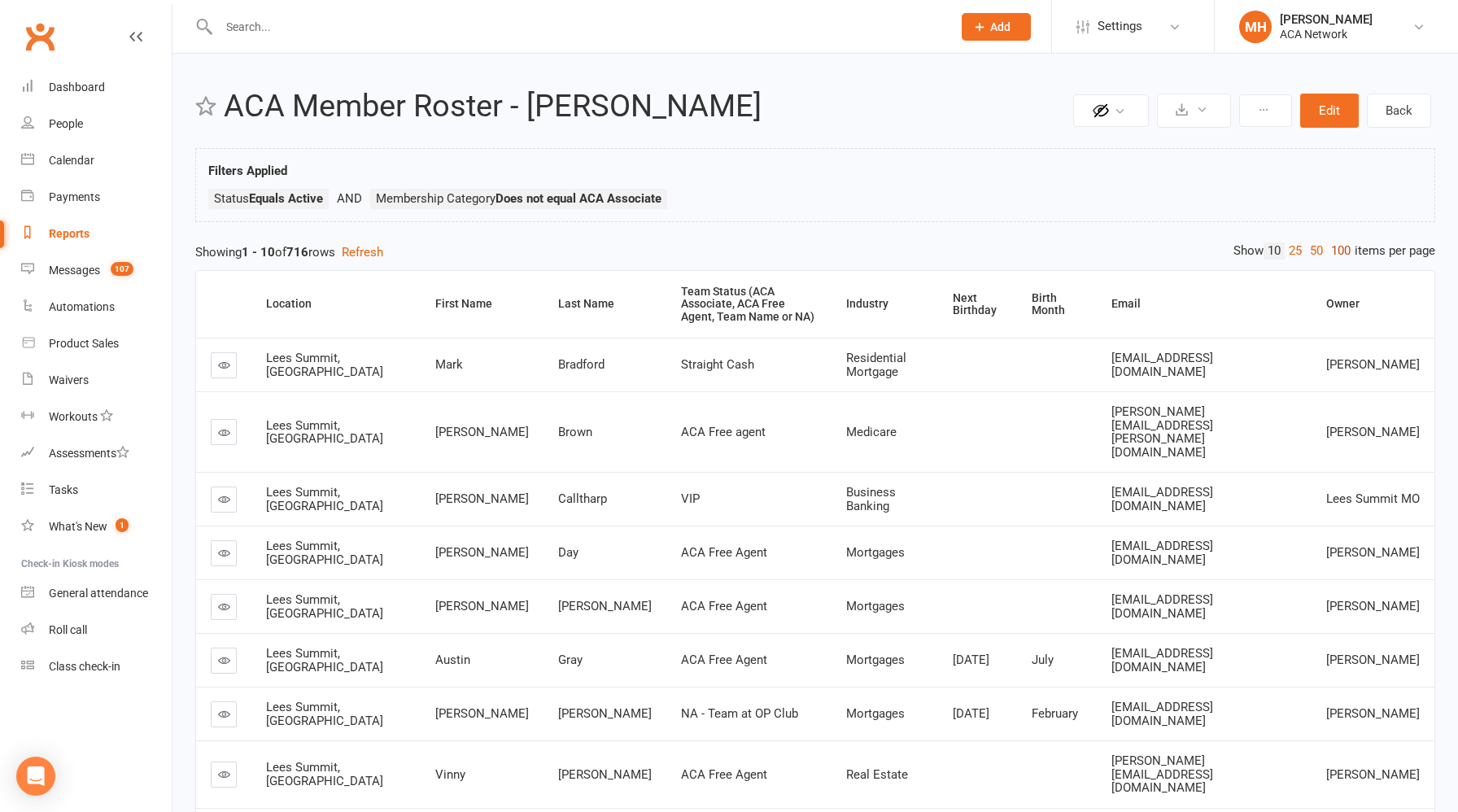
click at [1337, 248] on link "100" at bounding box center [1341, 250] width 28 height 17
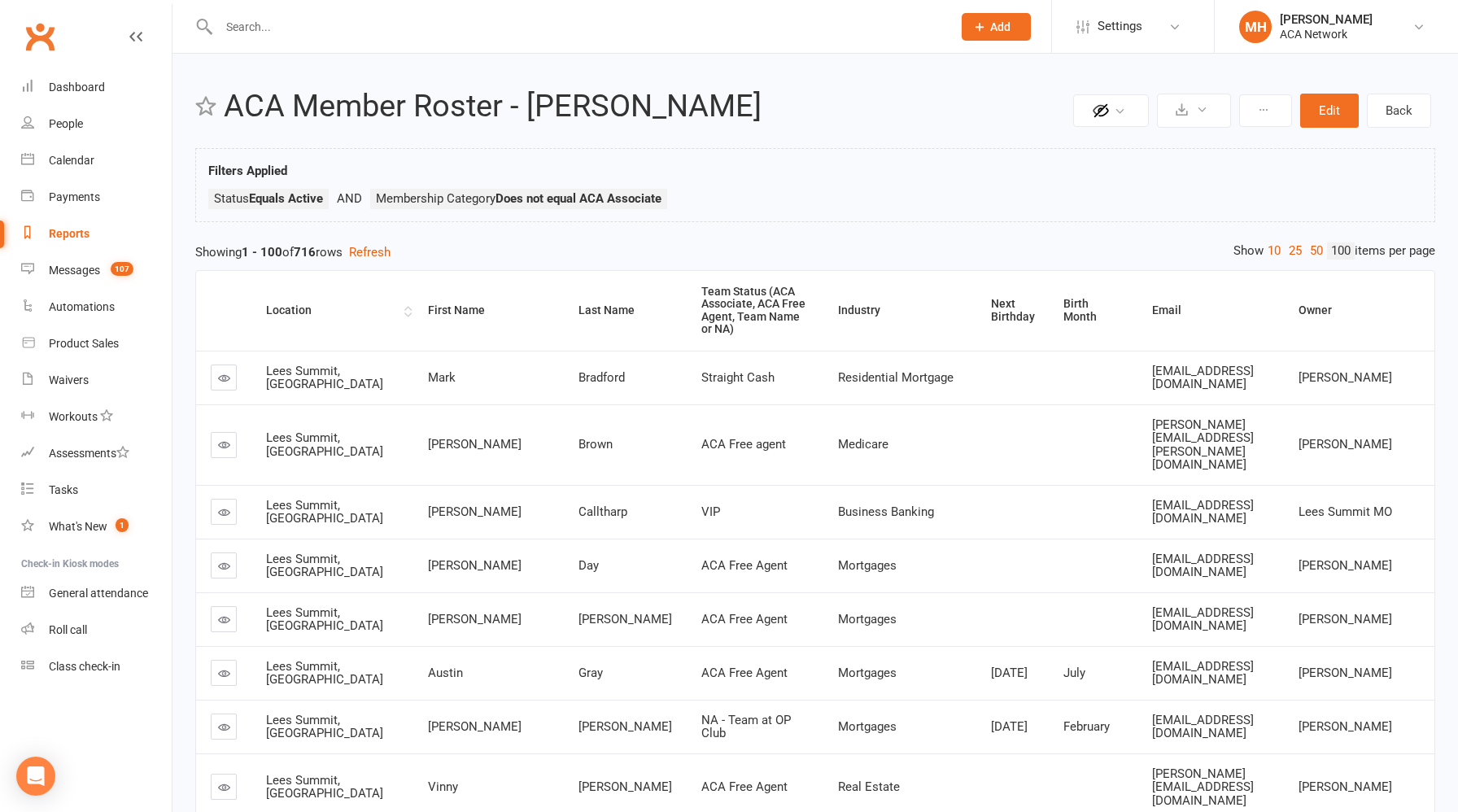
click at [284, 304] on div "Location" at bounding box center [333, 310] width 134 height 12
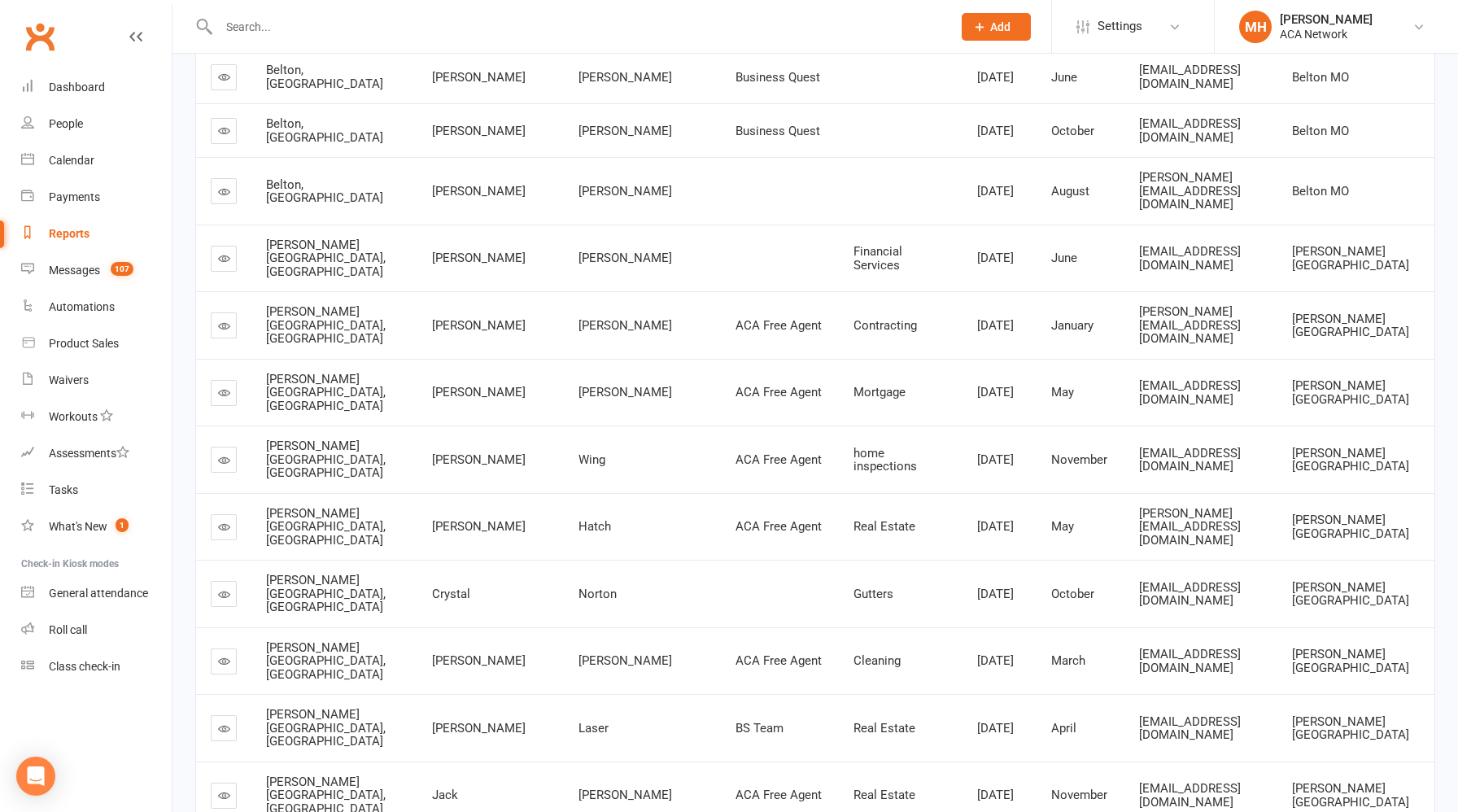
scroll to position [560, 0]
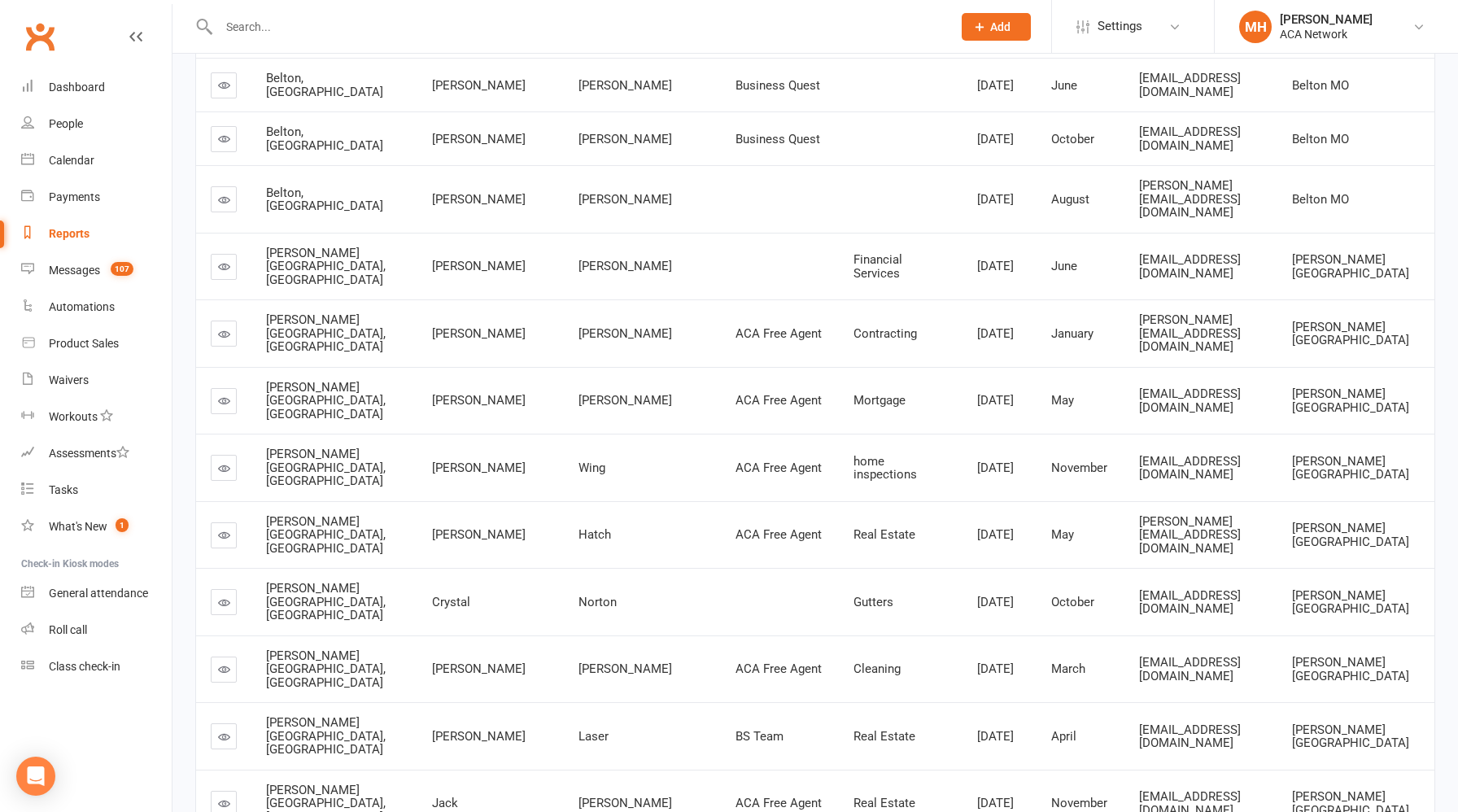
click at [78, 238] on div "Reports" at bounding box center [69, 233] width 41 height 13
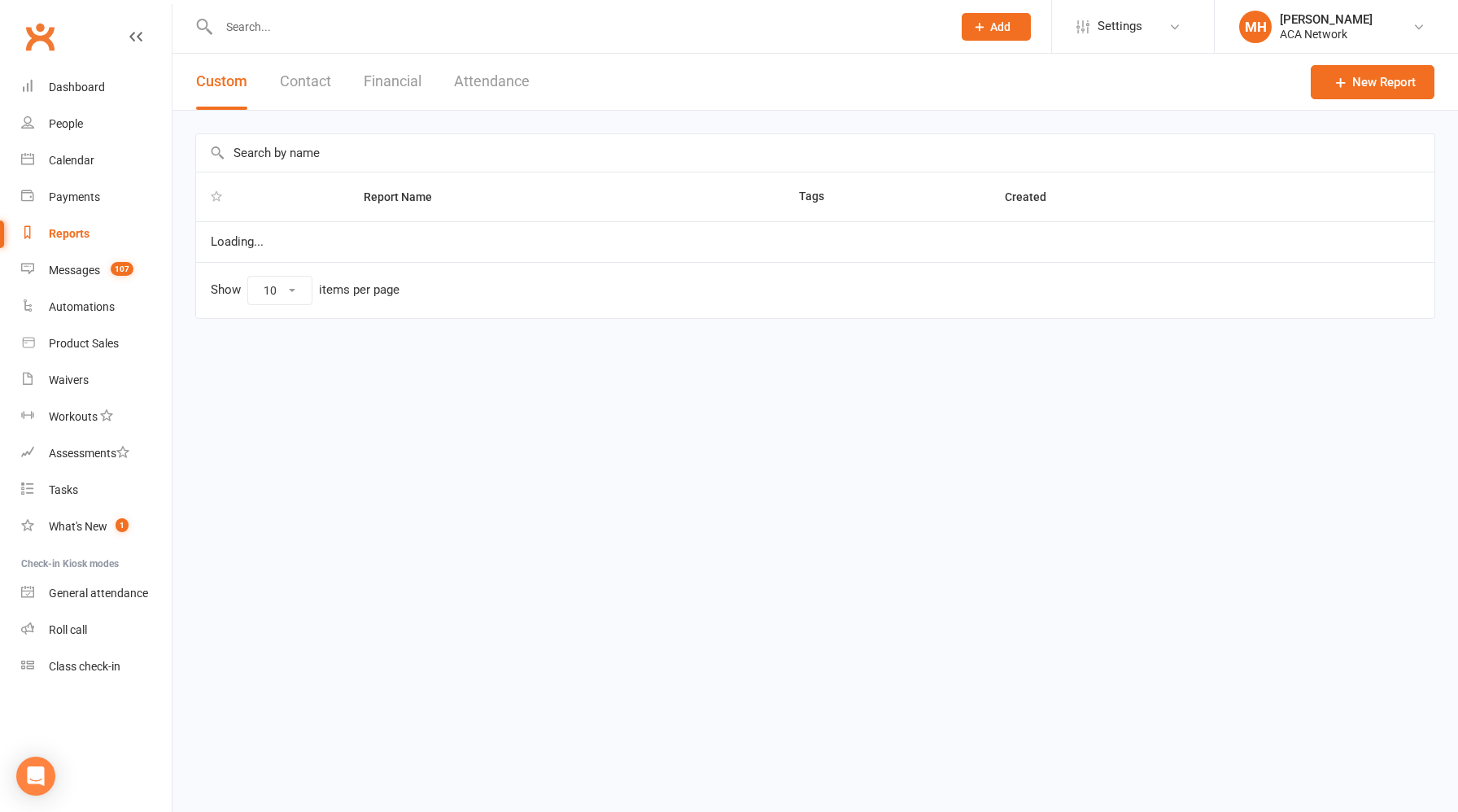
select select "100"
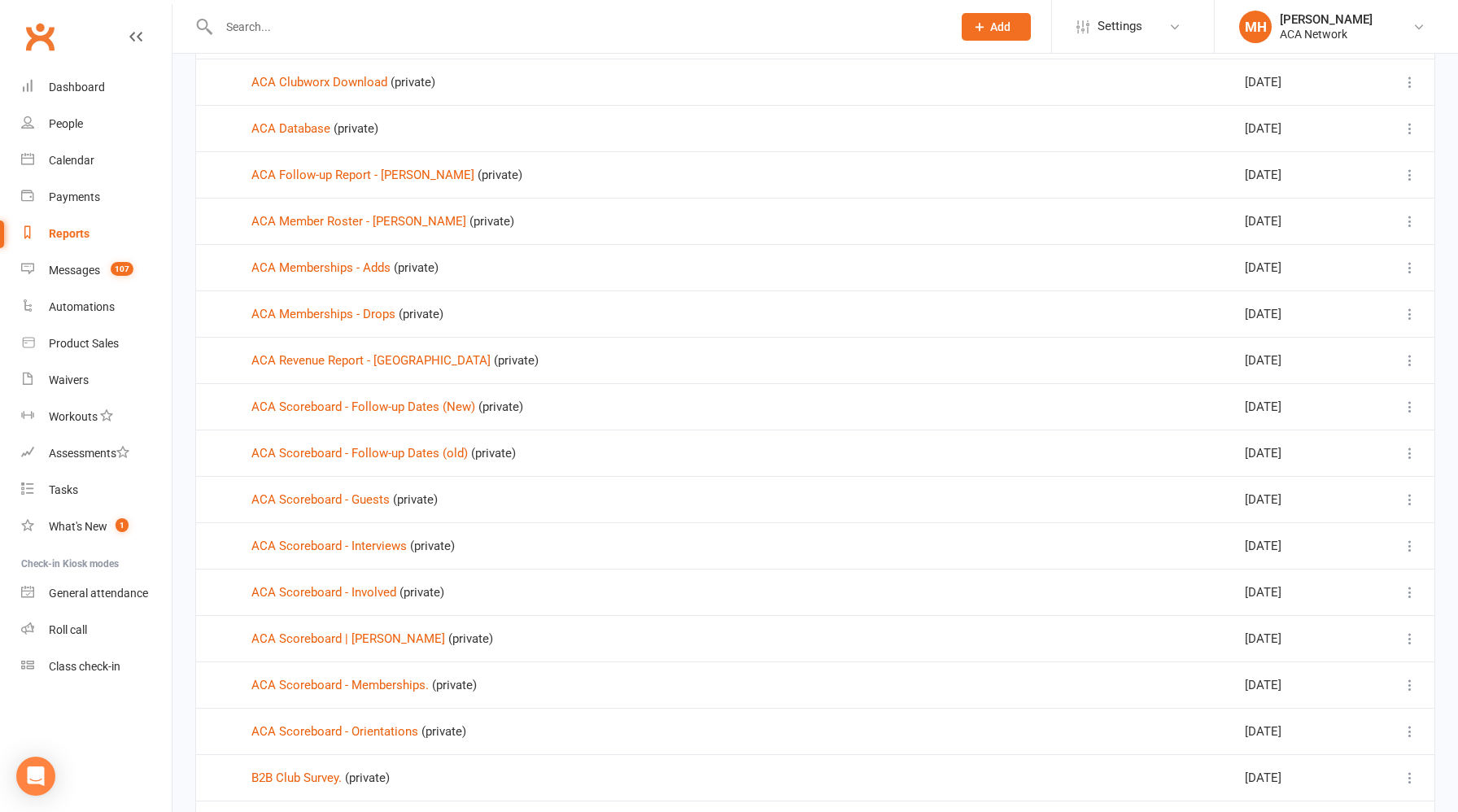
scroll to position [399, 0]
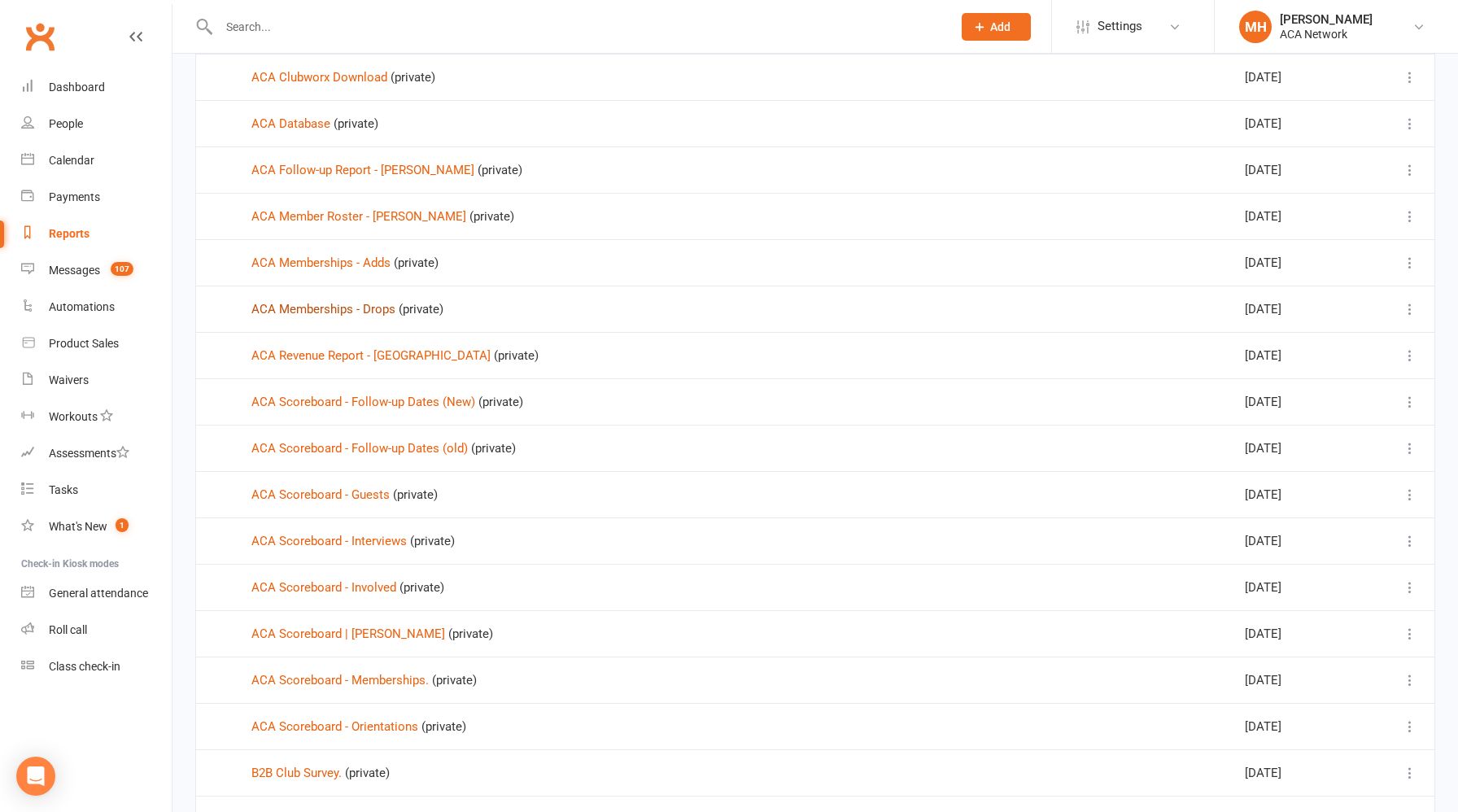
click at [360, 314] on link "ACA Memberships - Drops" at bounding box center [323, 309] width 144 height 15
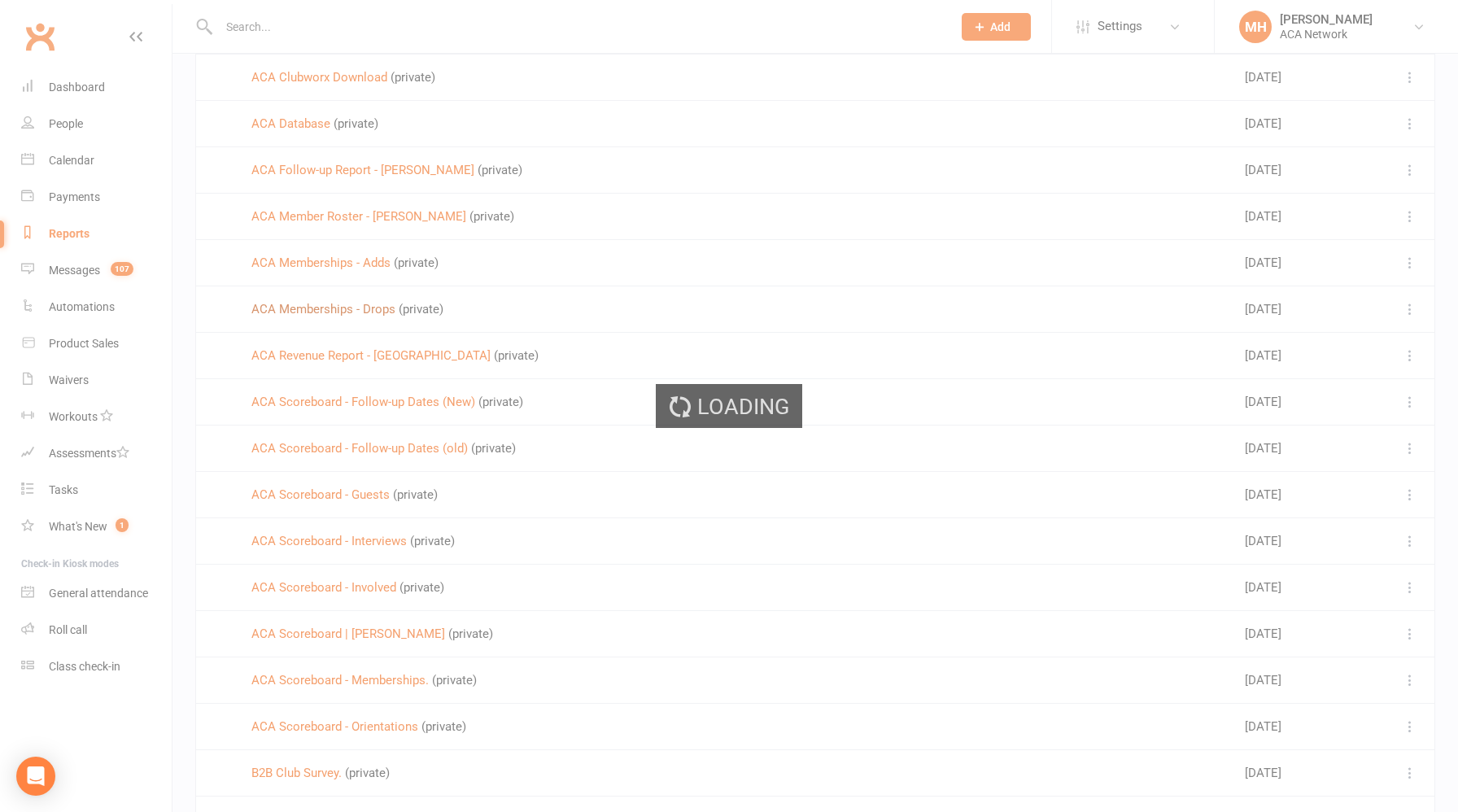
click at [360, 314] on div "Loading" at bounding box center [729, 406] width 1458 height 812
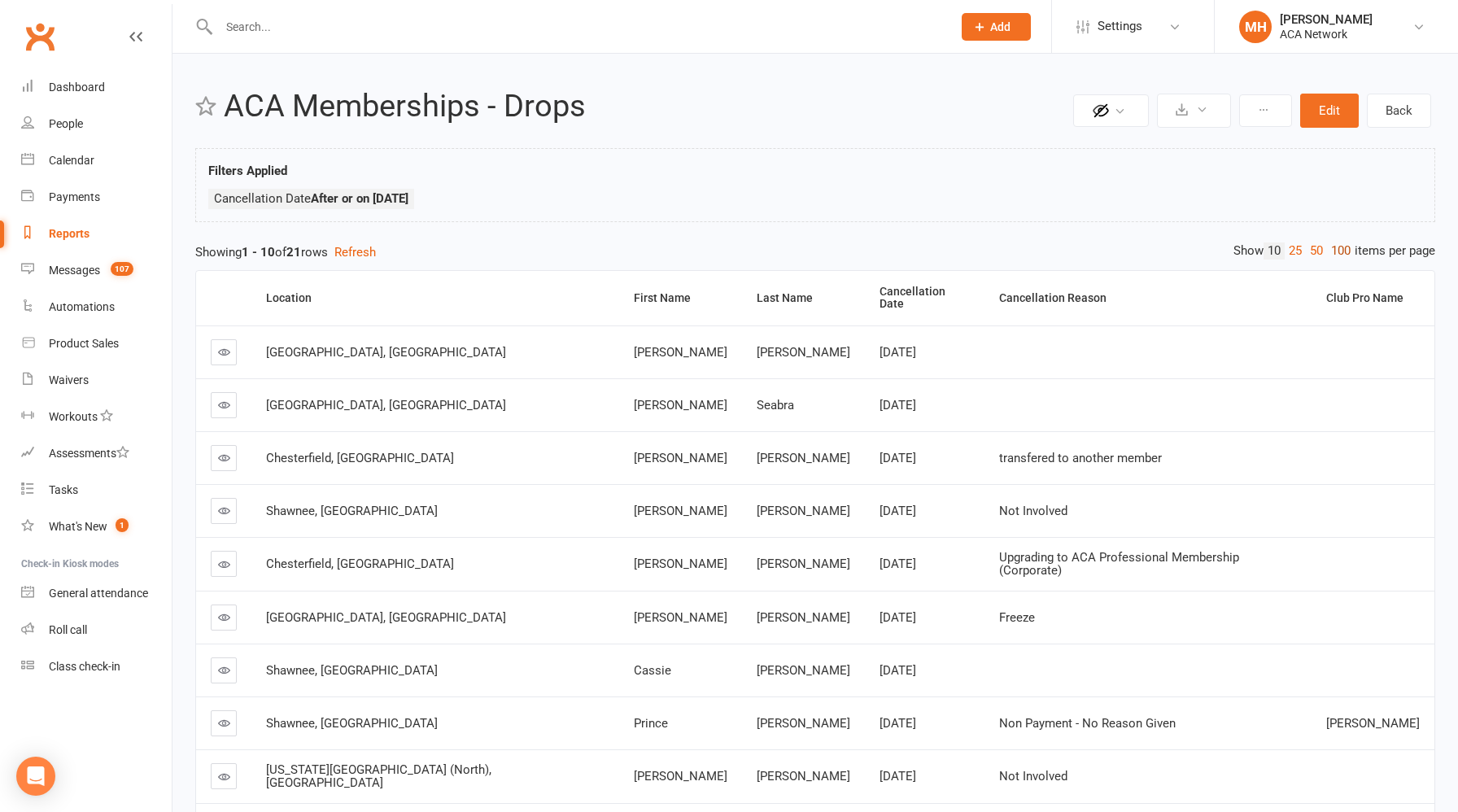
click at [1340, 253] on link "100" at bounding box center [1341, 250] width 28 height 17
click at [867, 299] on th "Cancellation Date" at bounding box center [923, 298] width 112 height 55
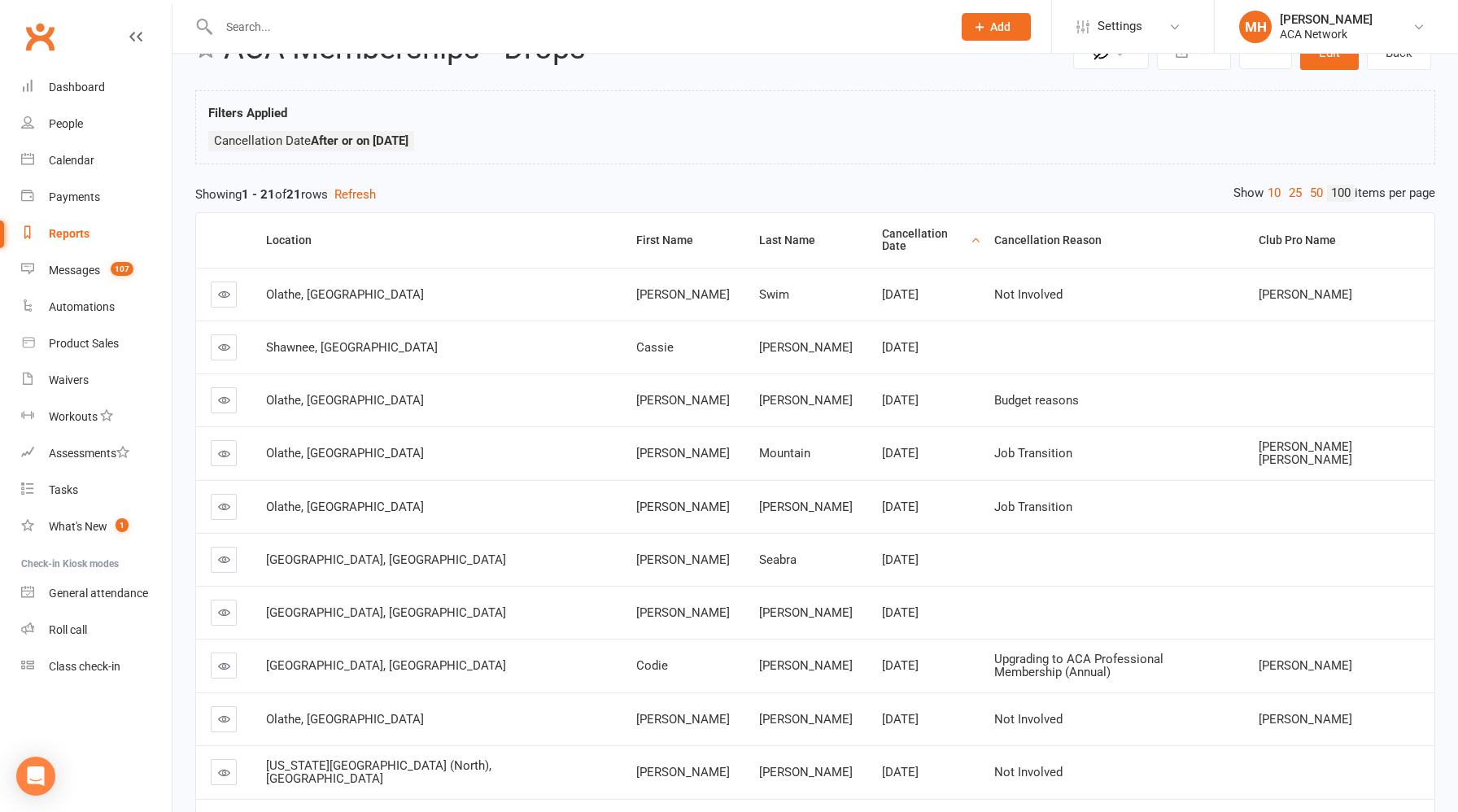
scroll to position [15, 0]
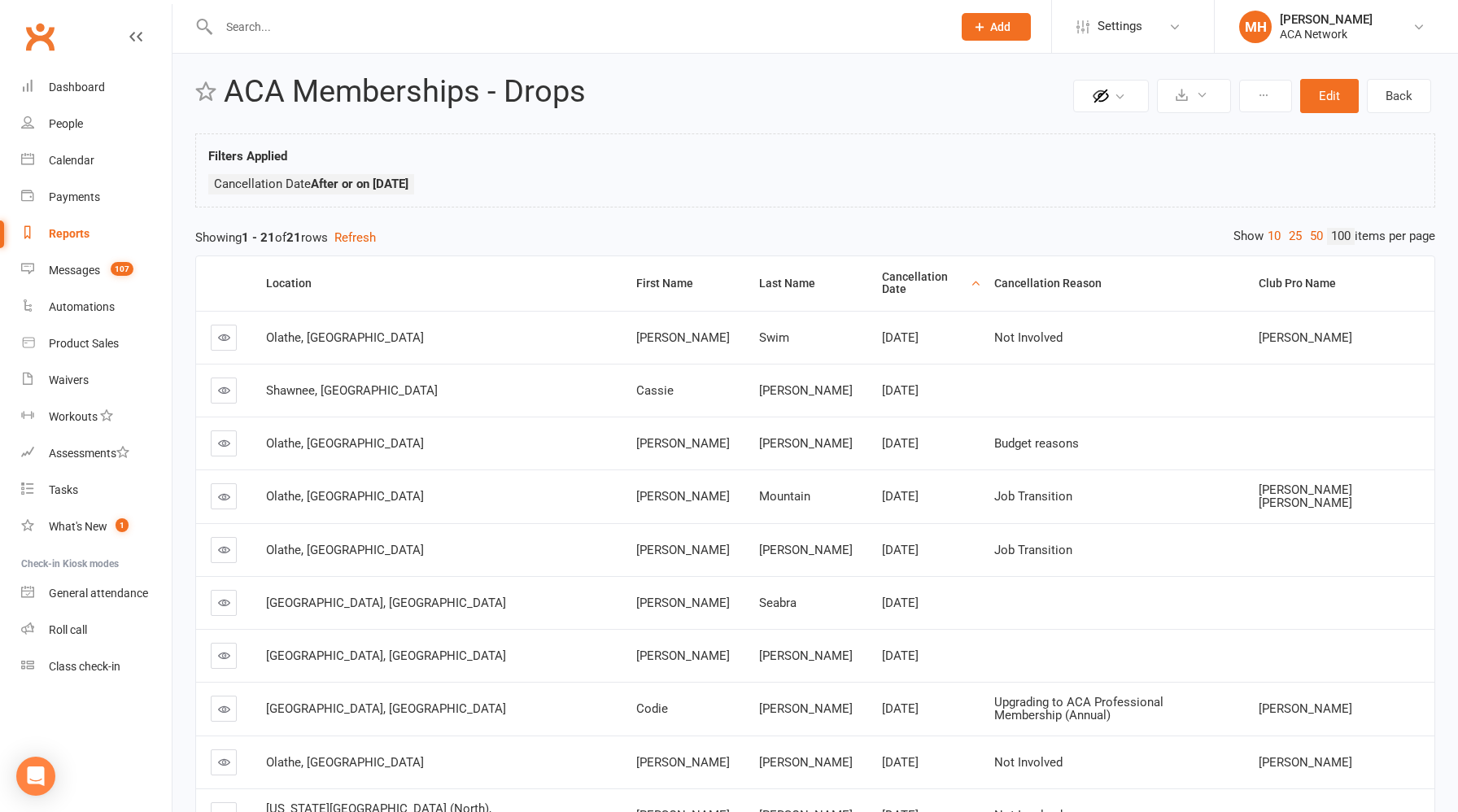
click at [78, 231] on div "Reports" at bounding box center [69, 233] width 41 height 13
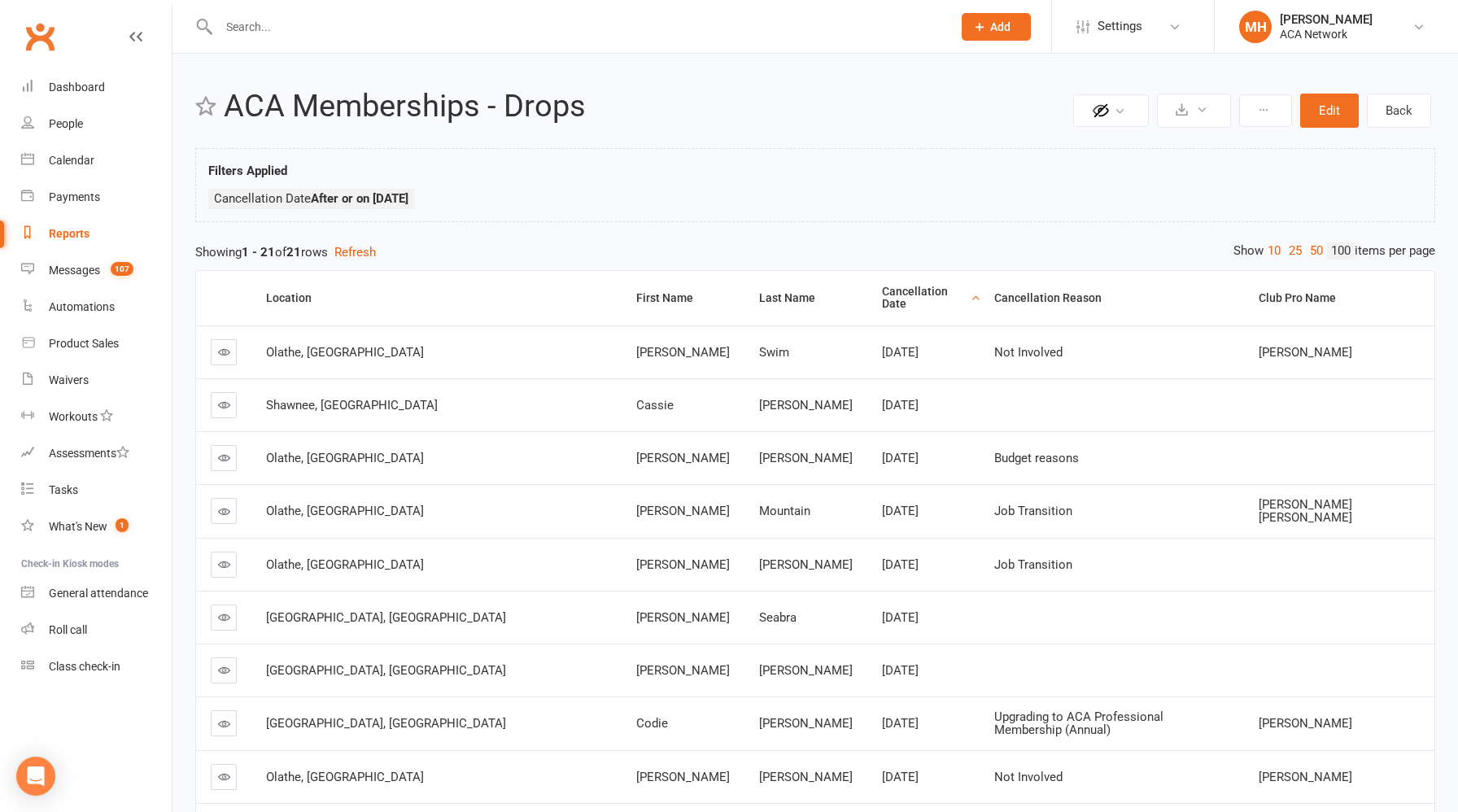
select select "100"
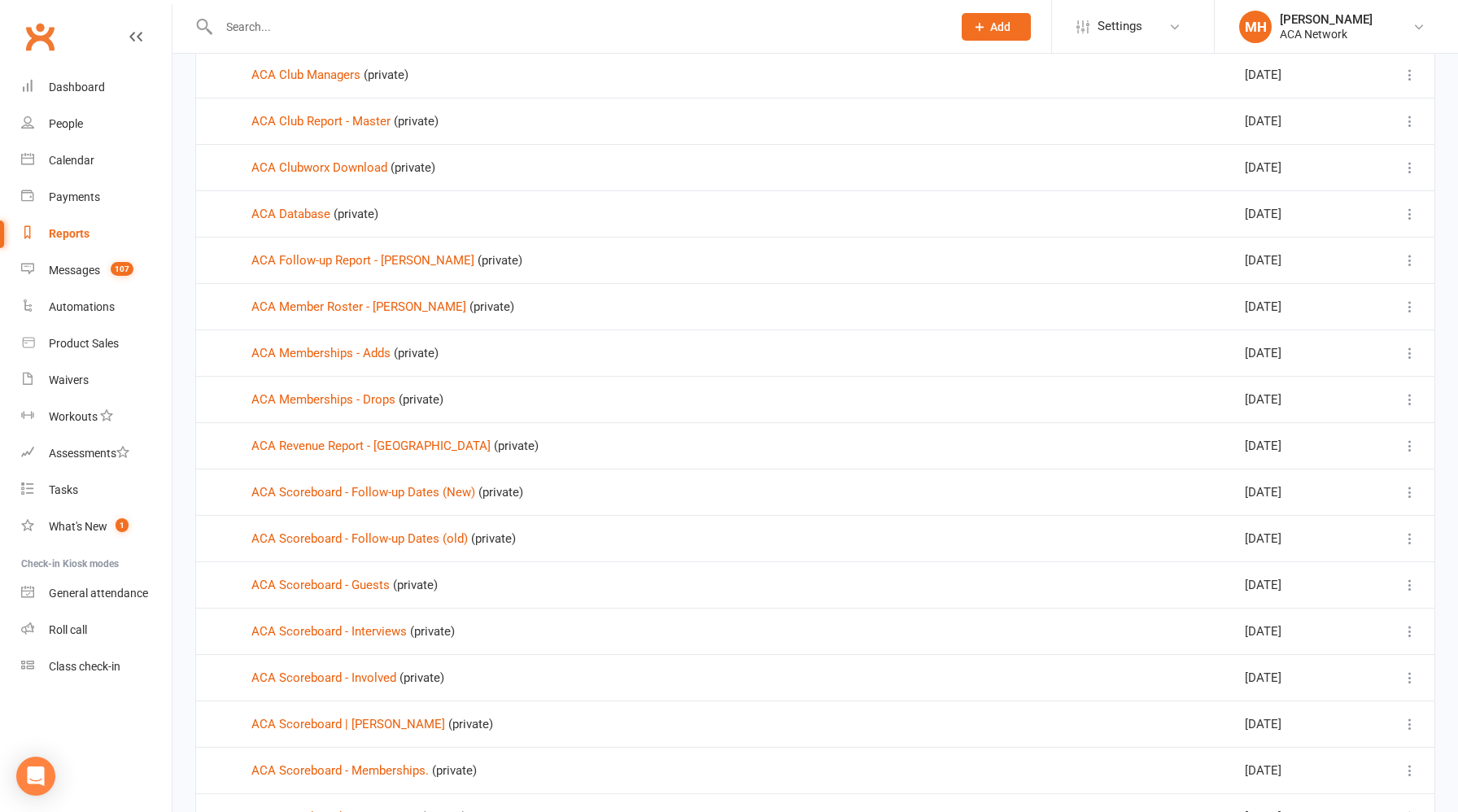
scroll to position [324, 0]
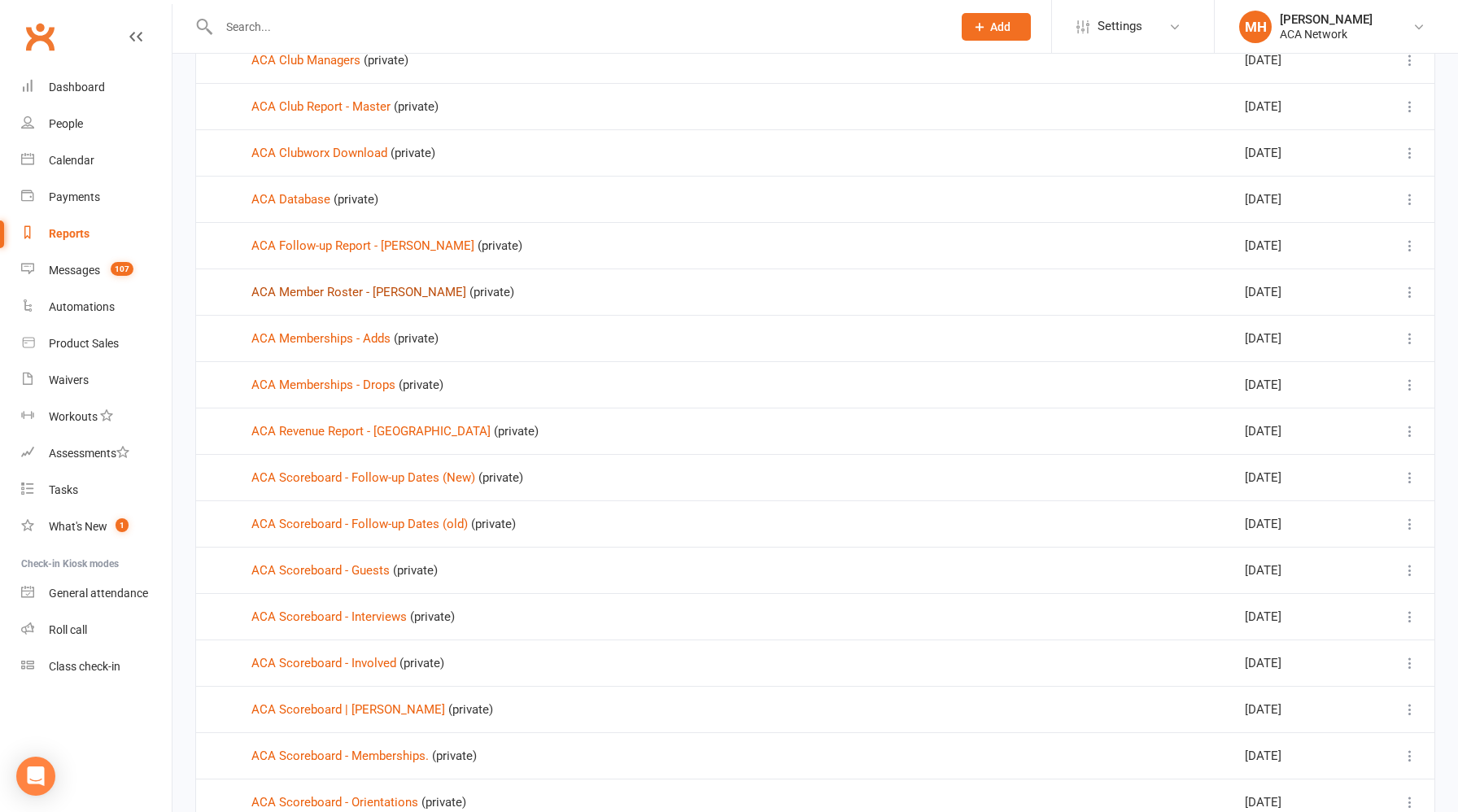
click at [386, 295] on link "ACA Member Roster - [PERSON_NAME]" at bounding box center [359, 292] width 215 height 15
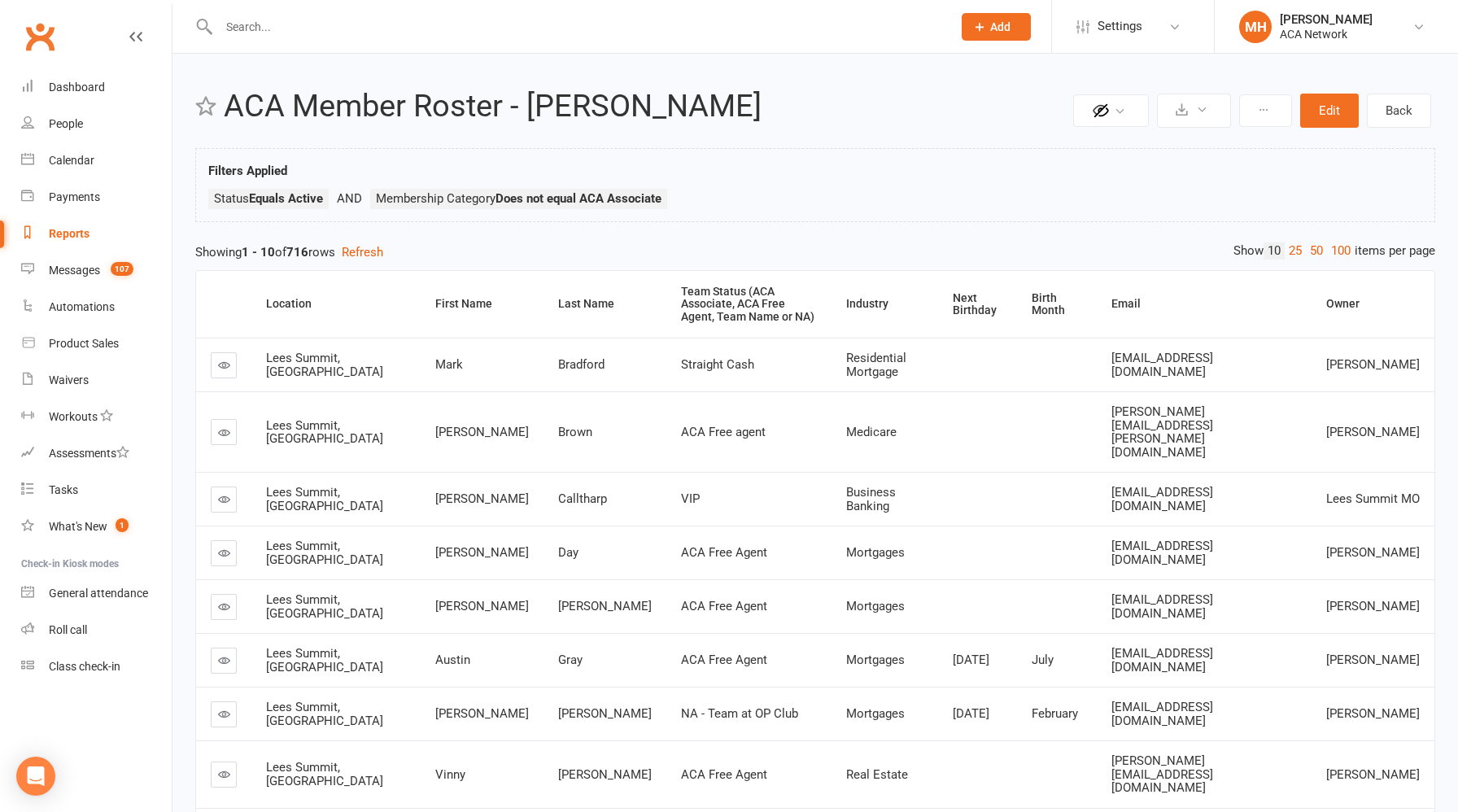
click at [74, 237] on div "Reports" at bounding box center [69, 233] width 41 height 13
select select "100"
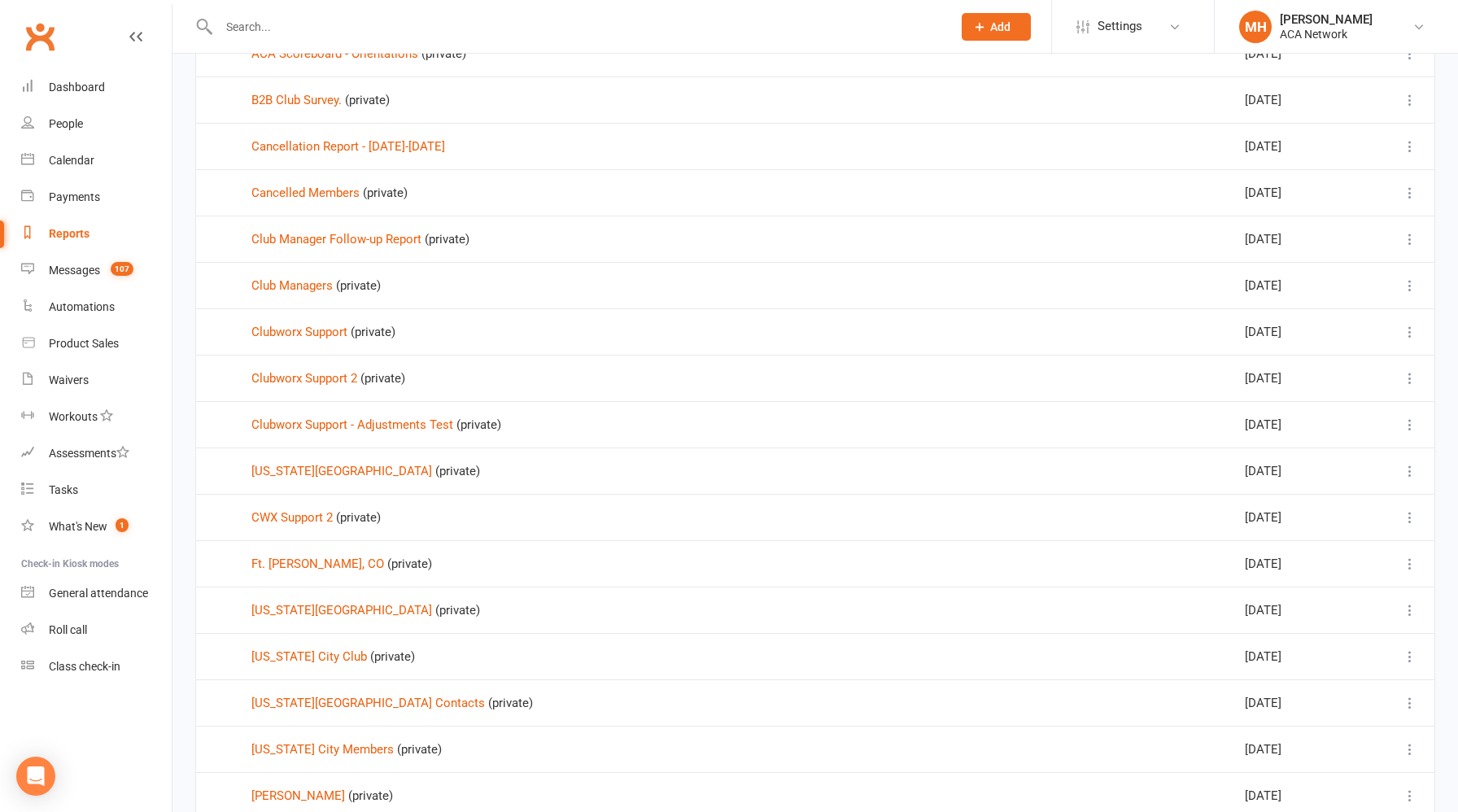
scroll to position [1075, 0]
click at [1408, 568] on icon at bounding box center [1410, 560] width 16 height 16
click at [1325, 653] on link "Remove" at bounding box center [1339, 657] width 161 height 33
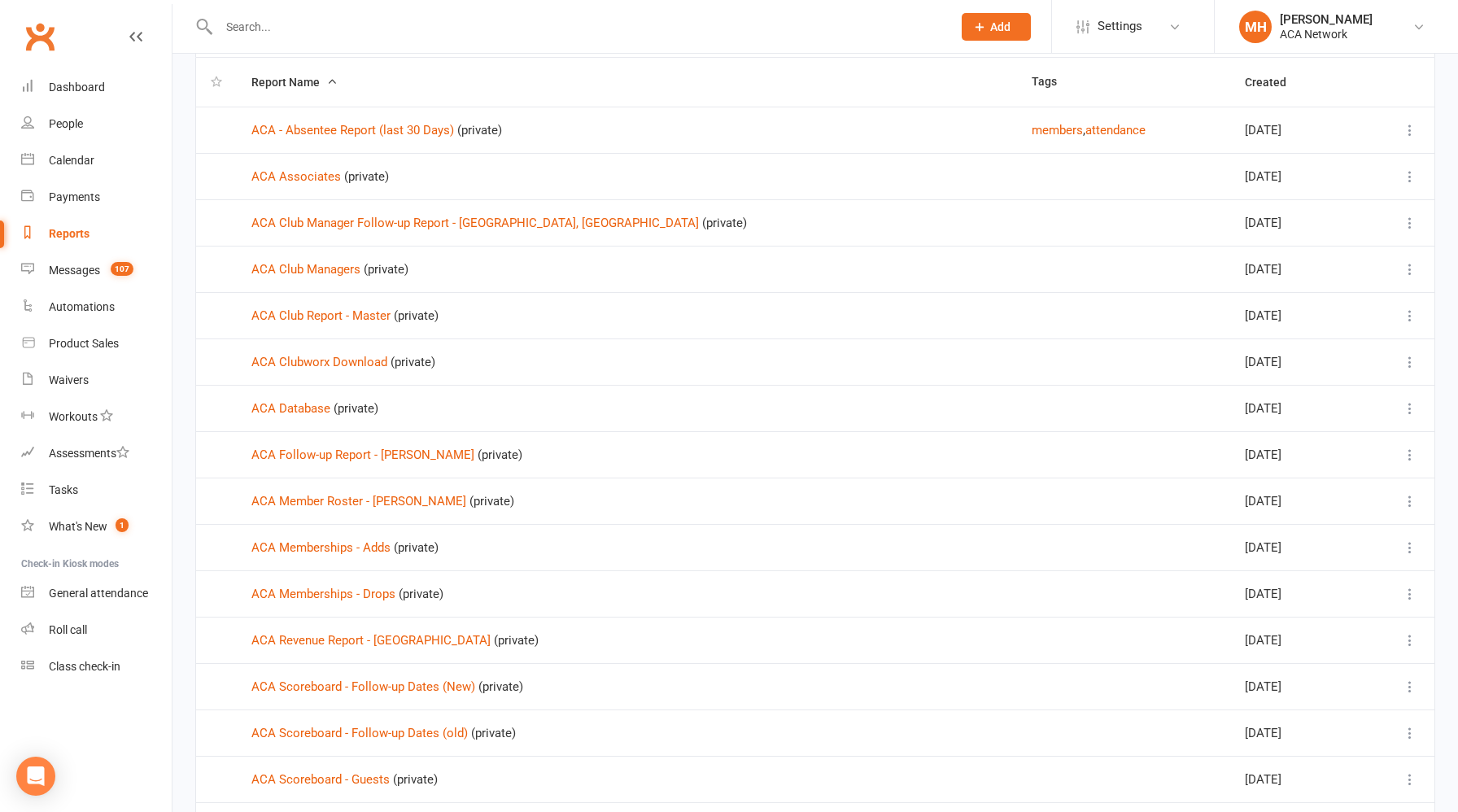
scroll to position [93, 0]
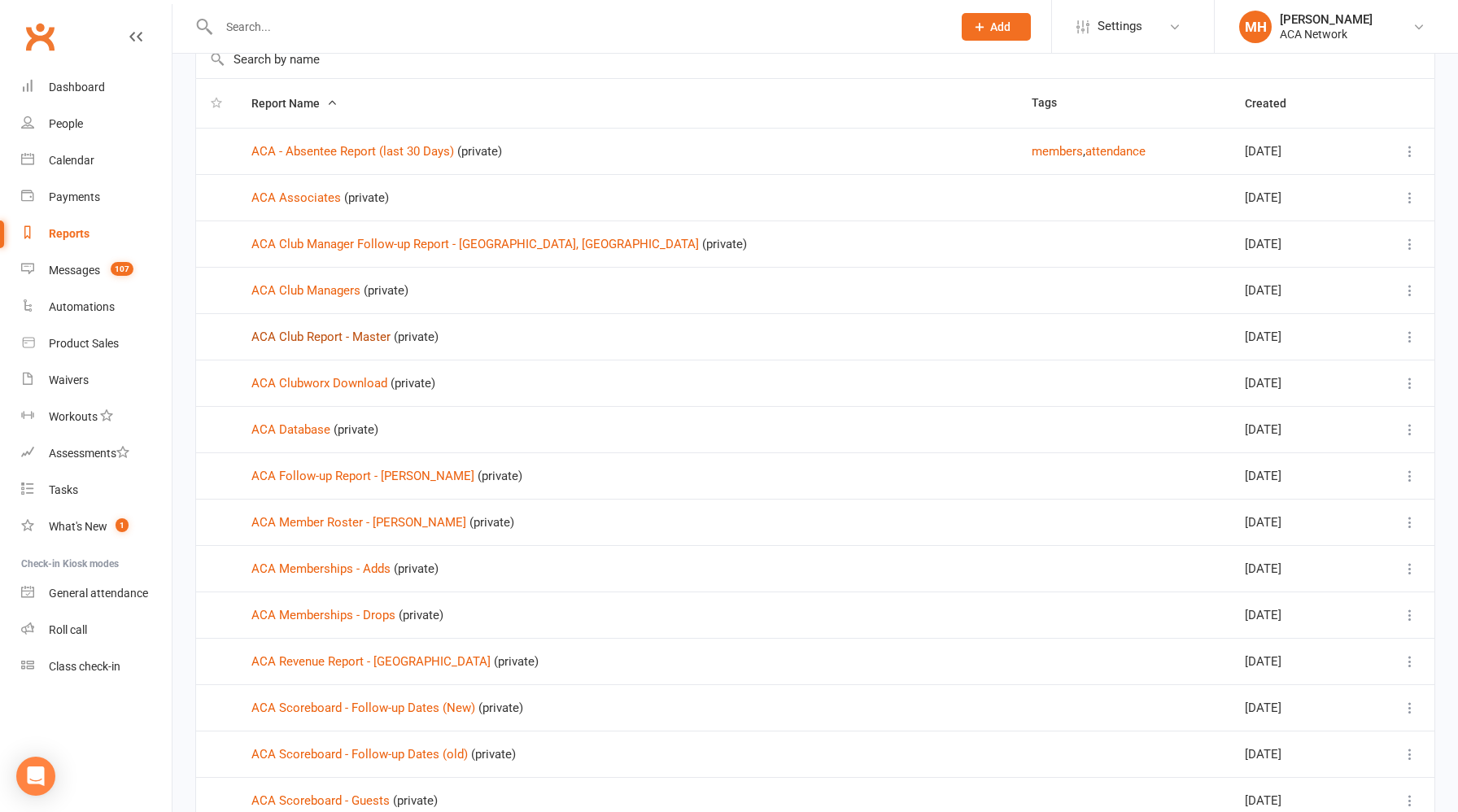
click at [363, 338] on link "ACA Club Report - Master" at bounding box center [321, 337] width 139 height 15
click at [0, 0] on div "Loading" at bounding box center [0, 0] width 0 height 0
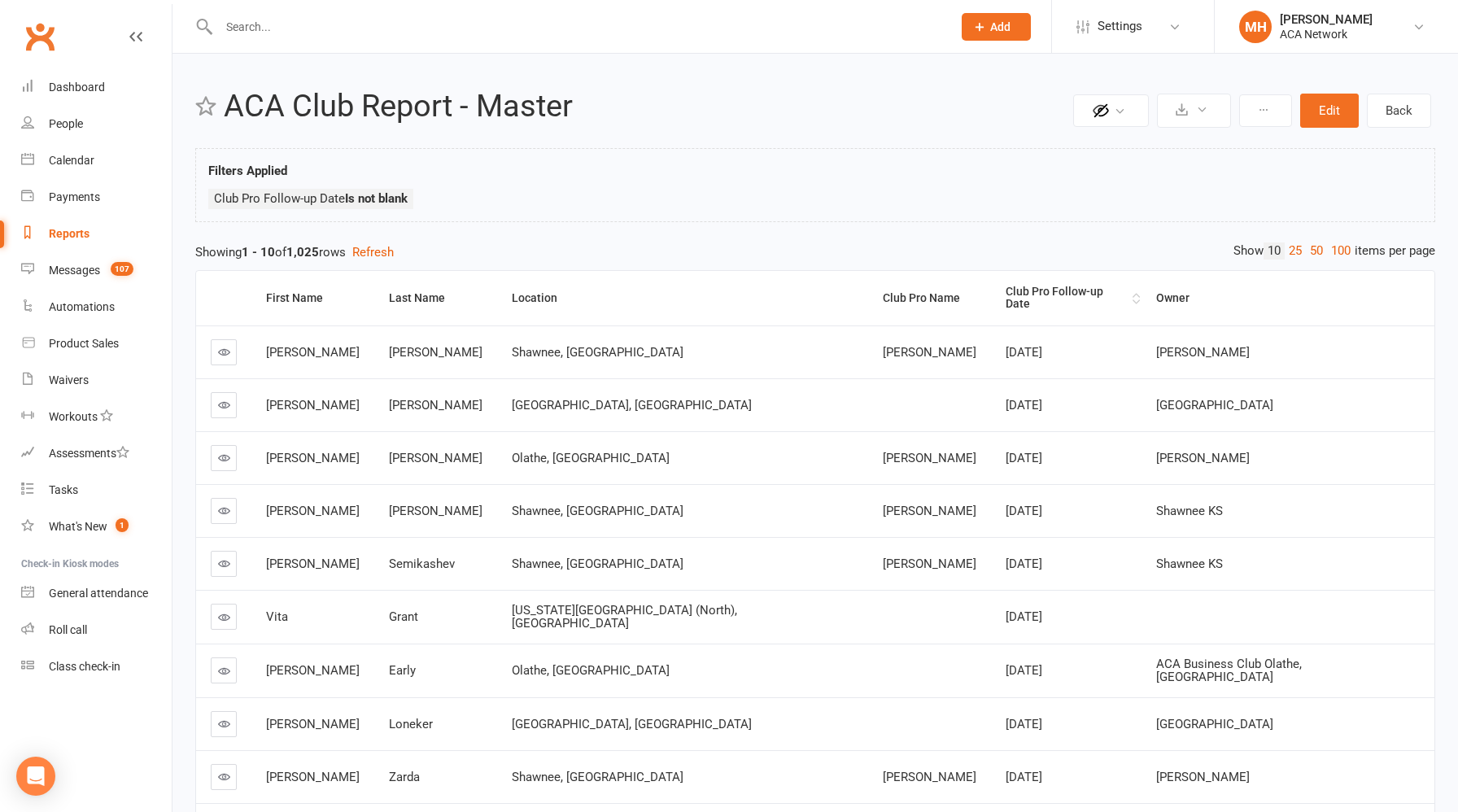
click at [1006, 293] on div "Club Pro Follow-up Date" at bounding box center [1068, 298] width 123 height 25
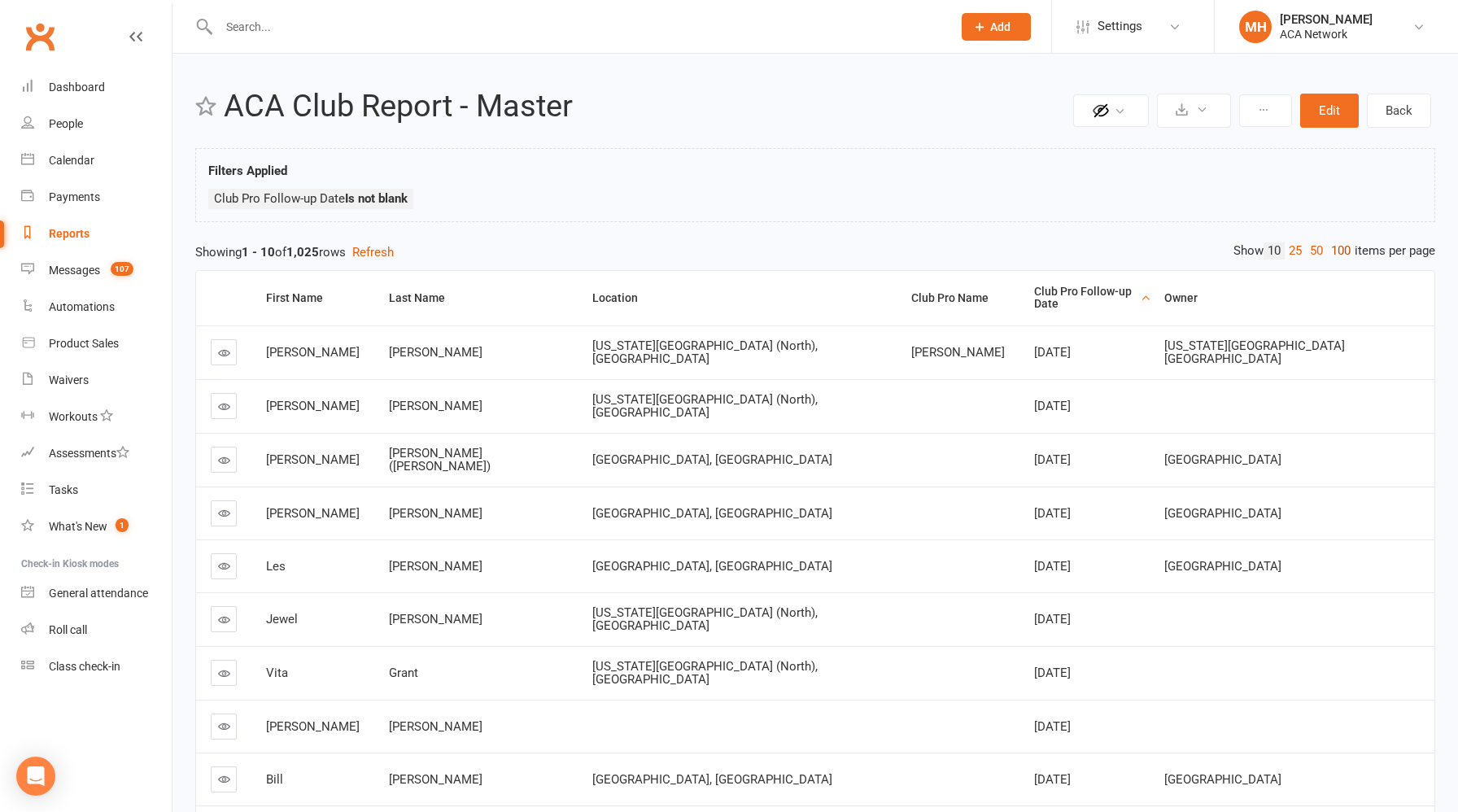
click at [1338, 250] on link "100" at bounding box center [1341, 250] width 28 height 17
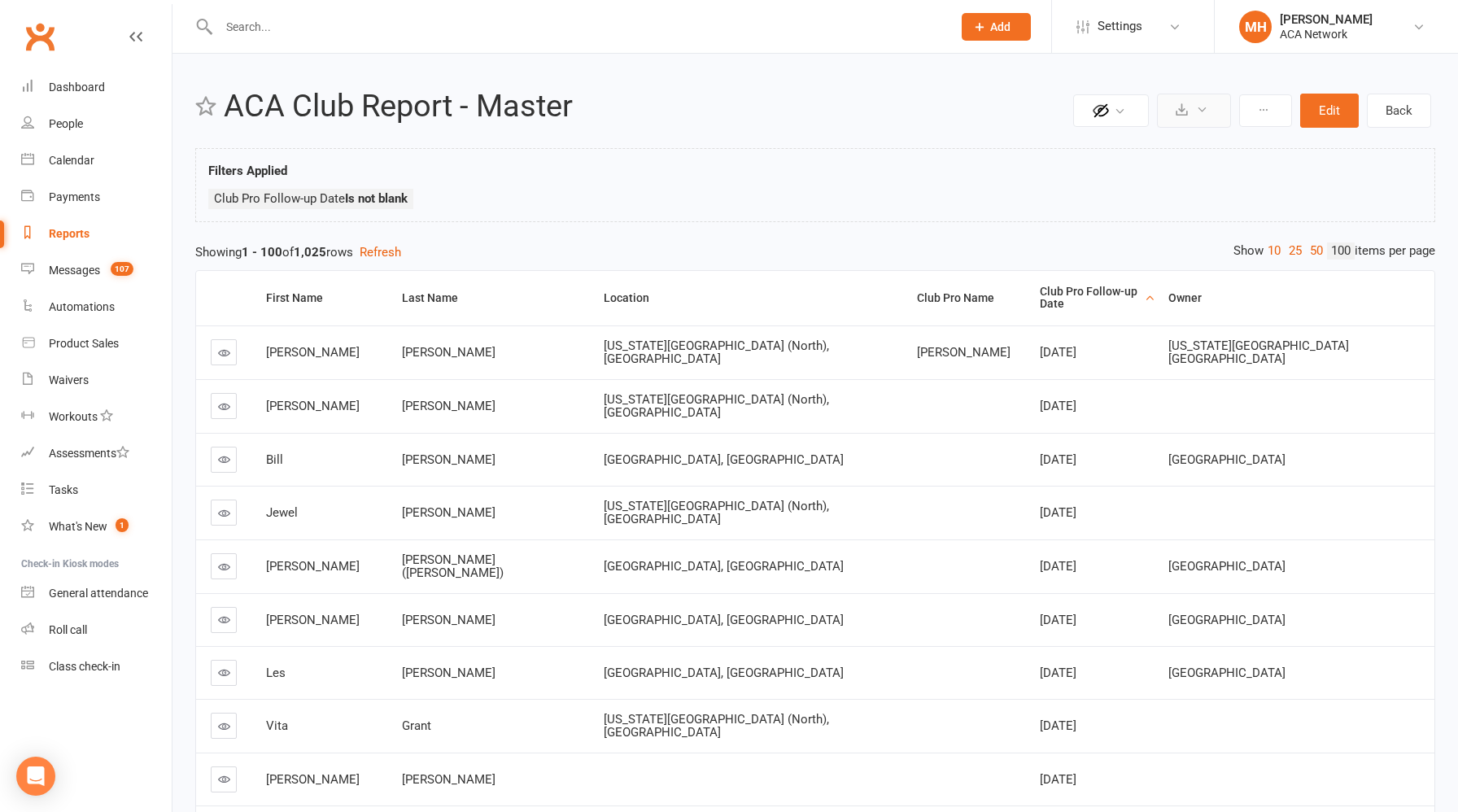
click at [1184, 112] on icon at bounding box center [1182, 109] width 12 height 12
click at [1158, 146] on link "Export to CSV" at bounding box center [1145, 149] width 171 height 33
click at [1183, 114] on icon at bounding box center [1182, 109] width 12 height 12
click at [1159, 144] on link "Export to CSV" at bounding box center [1145, 149] width 171 height 33
